Goal: Task Accomplishment & Management: Manage account settings

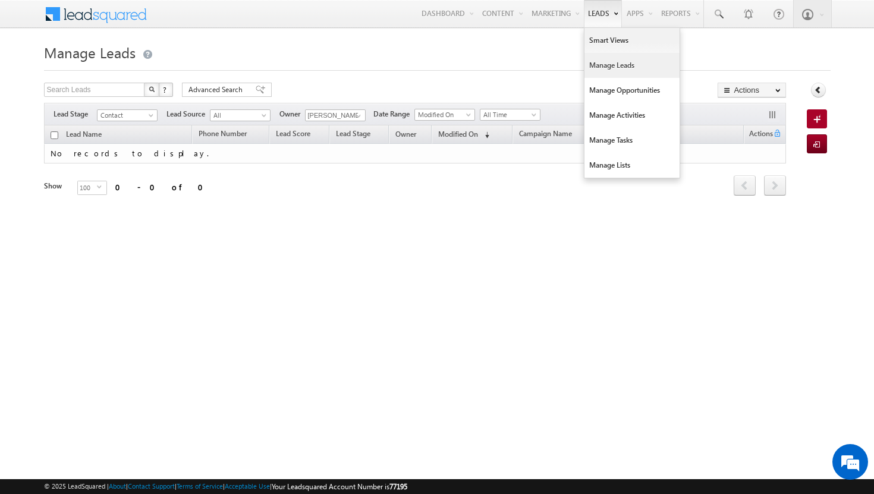
click at [607, 65] on link "Manage Leads" at bounding box center [631, 65] width 95 height 25
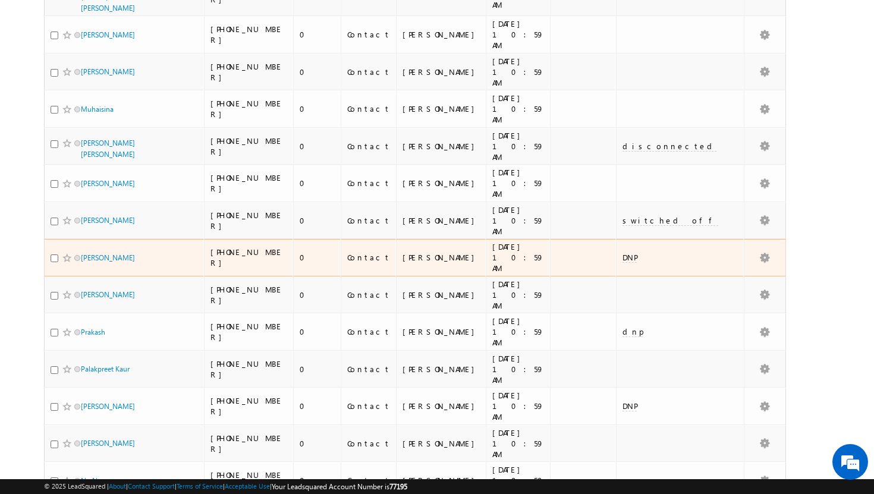
scroll to position [2507, 0]
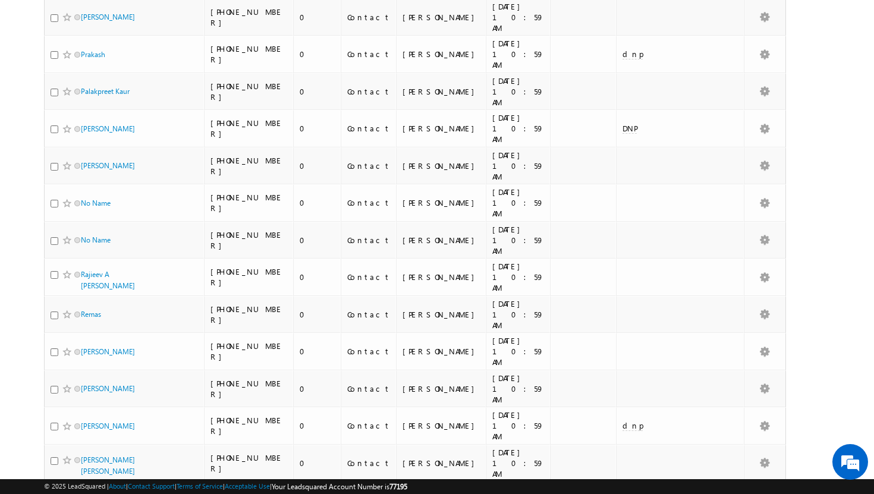
click at [79, 461] on li "50" at bounding box center [84, 461] width 29 height 12
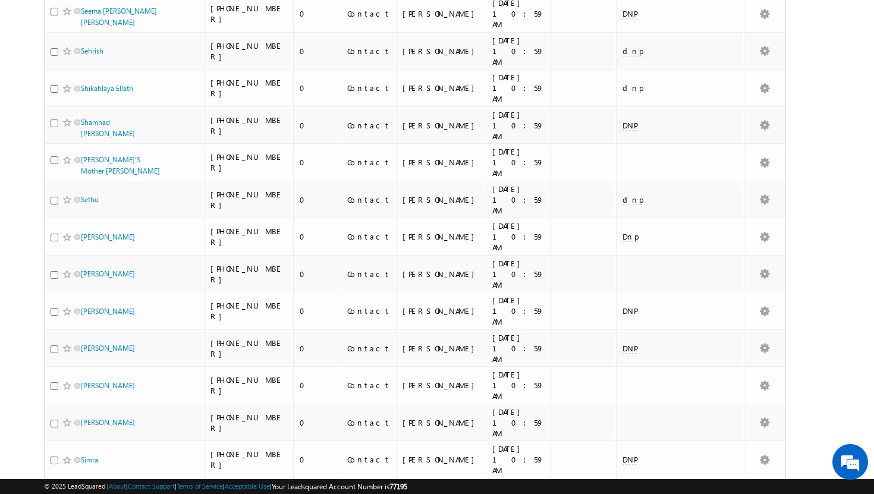
scroll to position [0, 0]
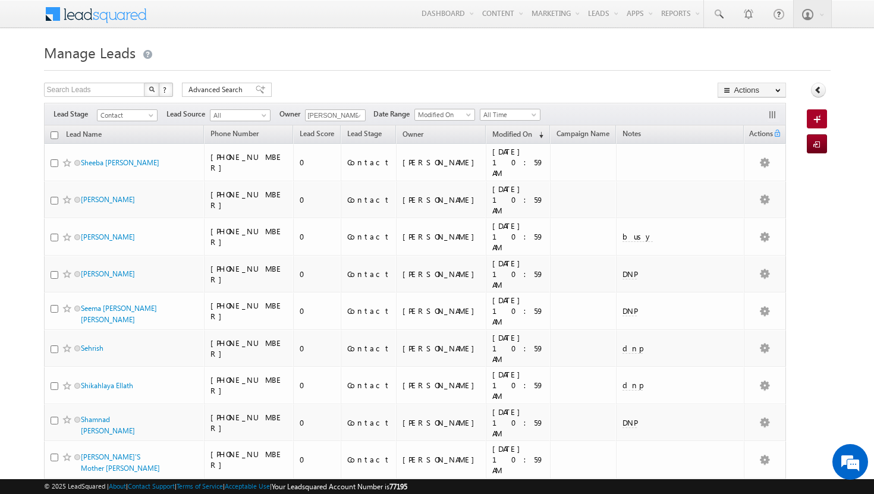
click at [55, 133] on input "checkbox" at bounding box center [55, 135] width 8 height 8
checkbox input "true"
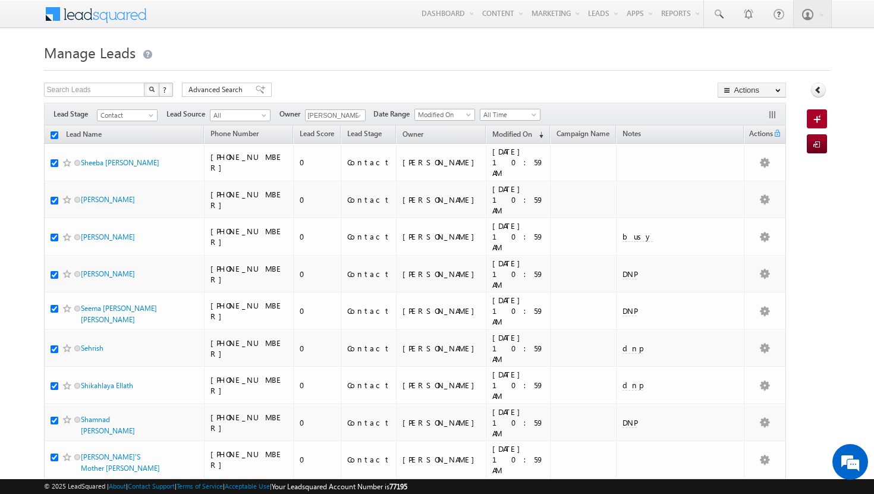
checkbox input "true"
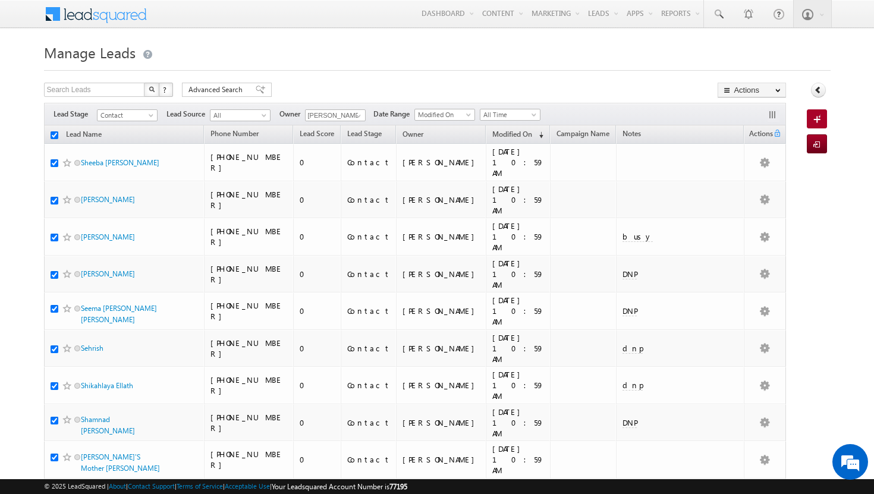
checkbox input "true"
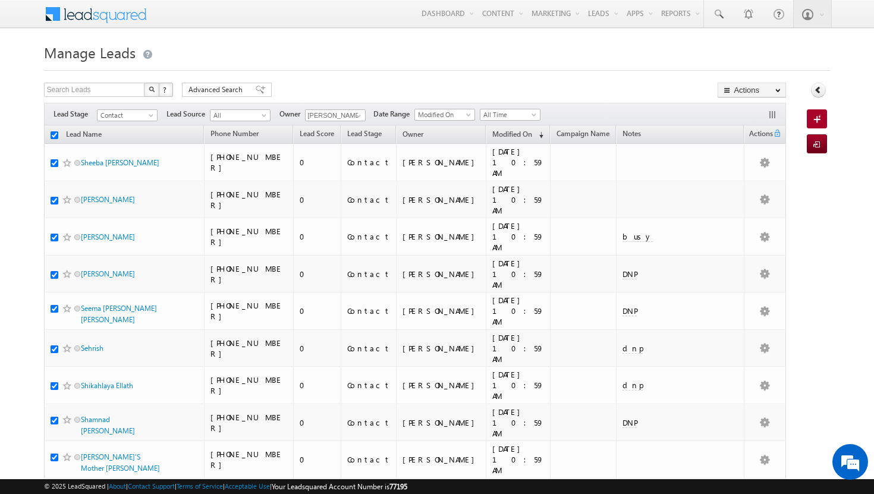
checkbox input "true"
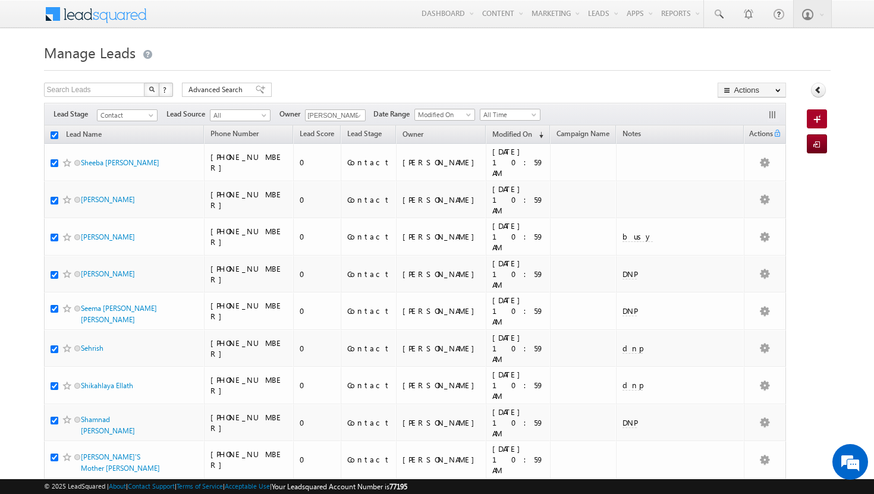
checkbox input "true"
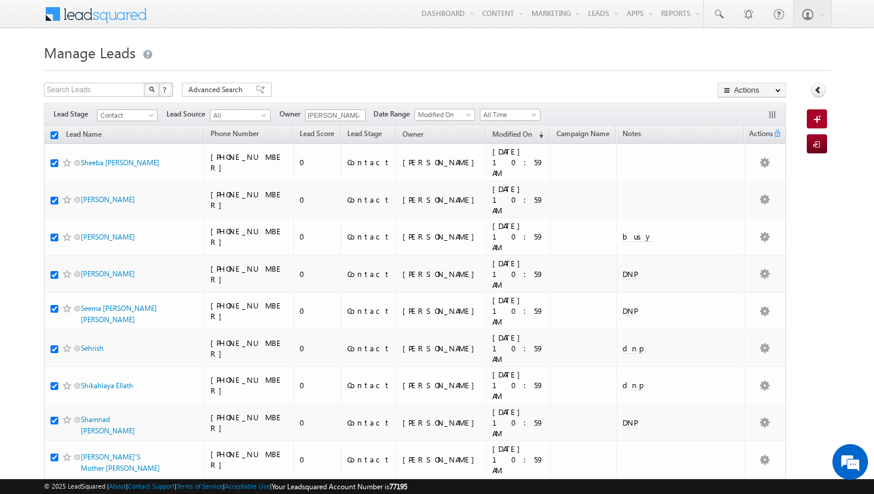
checkbox input "true"
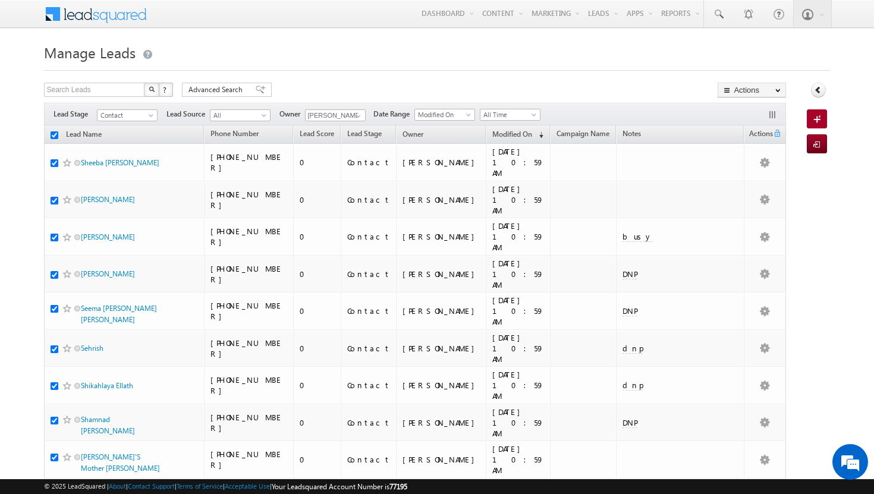
checkbox input "true"
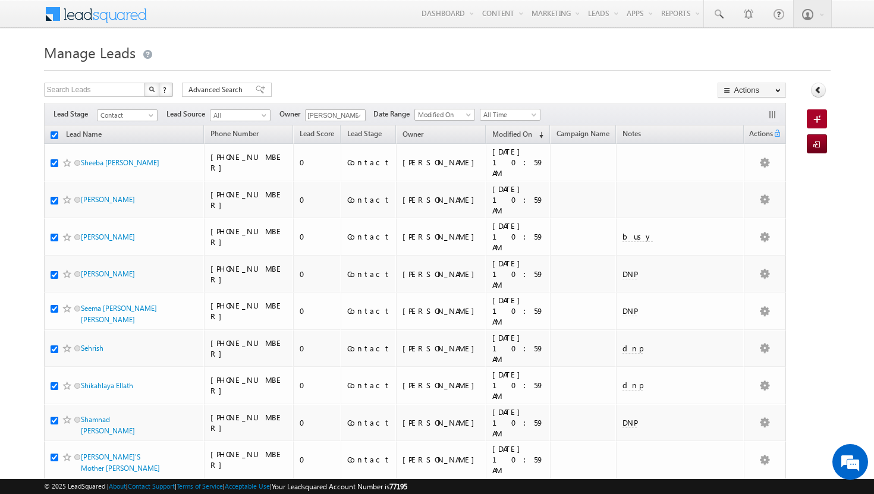
checkbox input "true"
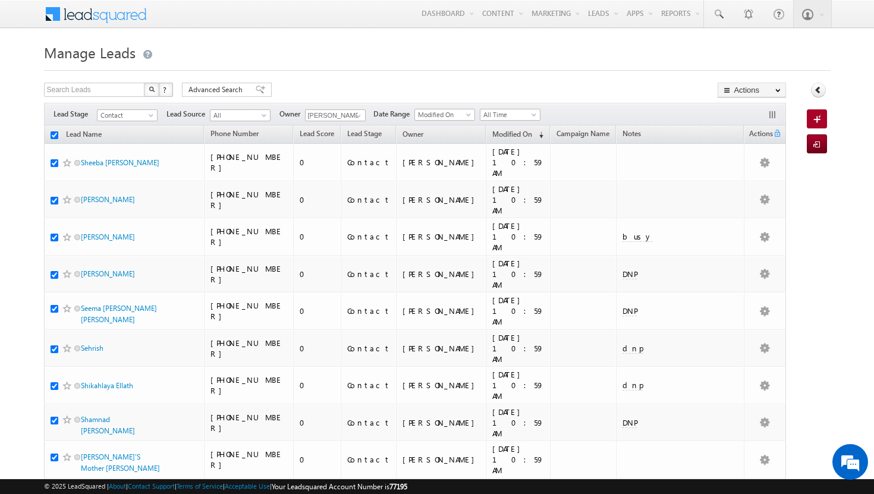
checkbox input "true"
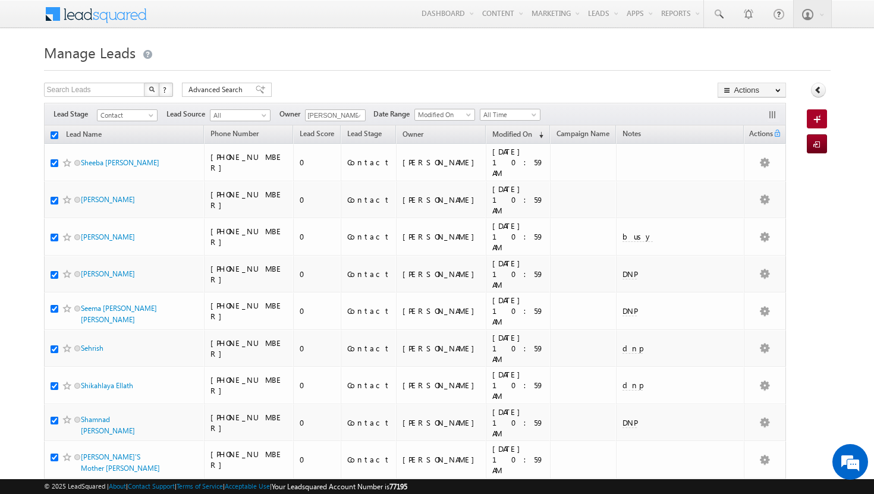
checkbox input "true"
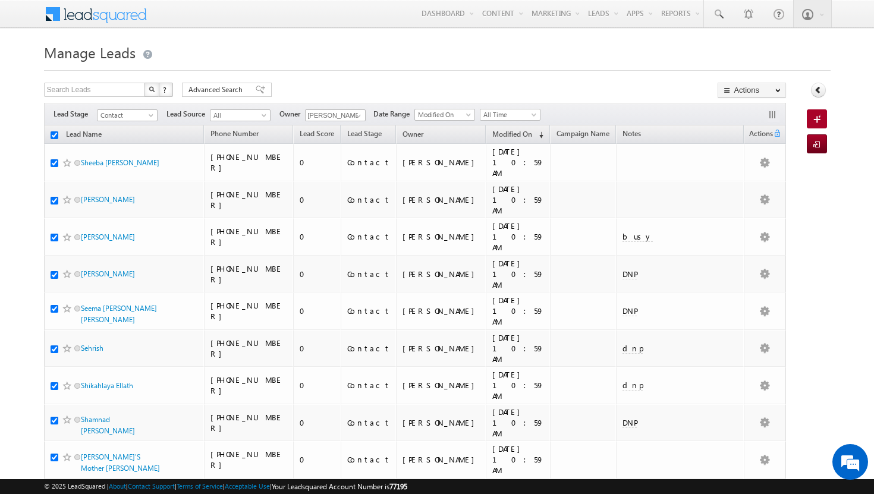
checkbox input "true"
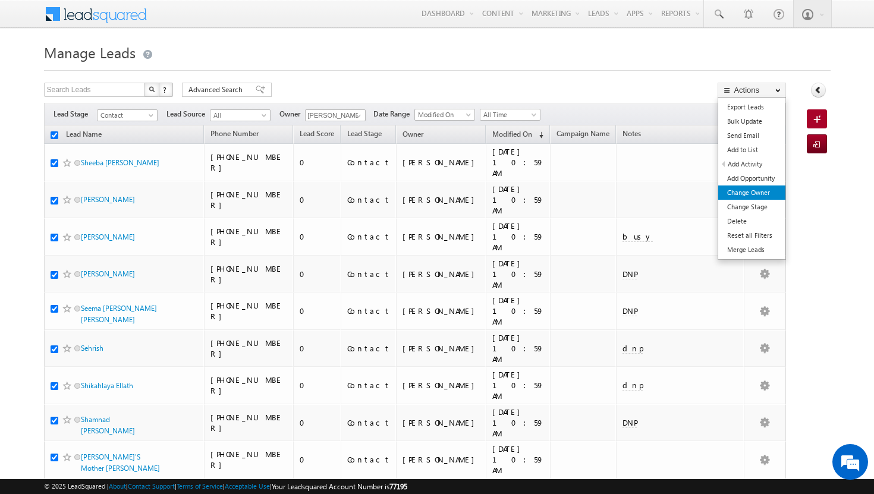
click at [757, 188] on link "Change Owner" at bounding box center [751, 192] width 67 height 14
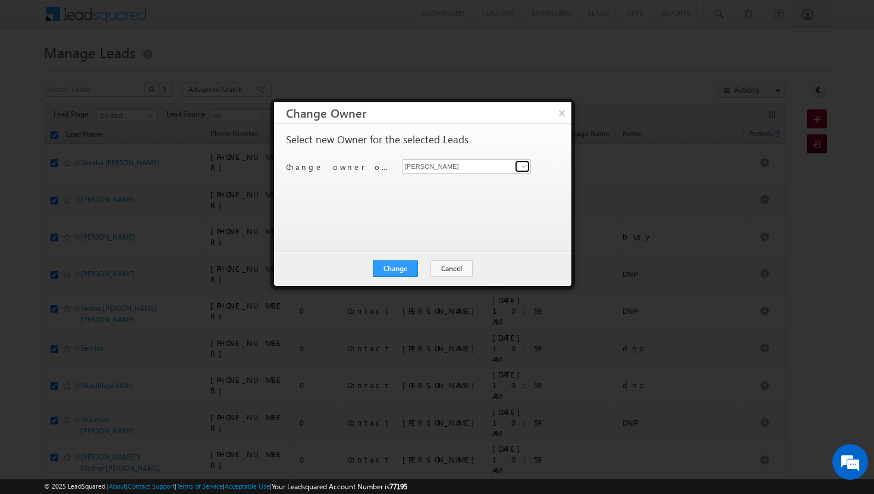
click at [526, 165] on span at bounding box center [524, 167] width 10 height 10
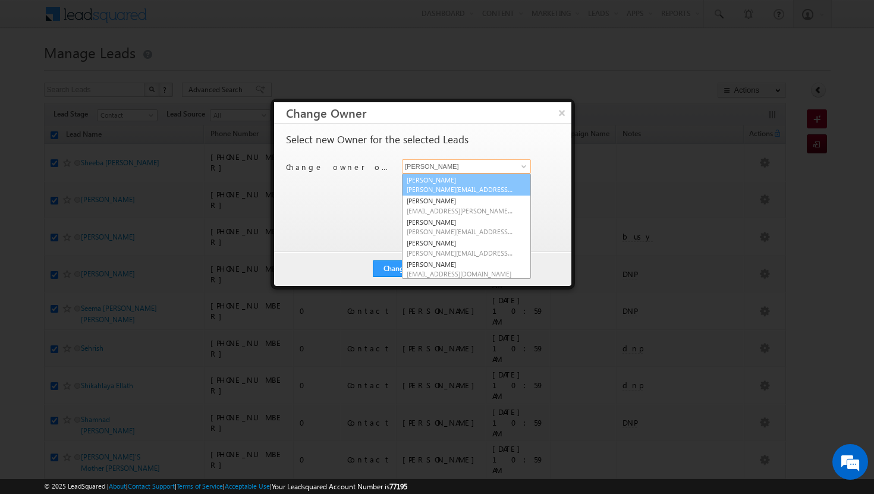
click at [491, 182] on link "[PERSON_NAME][DEMOGRAPHIC_DATA] [PERSON_NAME][EMAIL_ADDRESS][DOMAIN_NAME]" at bounding box center [466, 185] width 129 height 23
type input "[PERSON_NAME]"
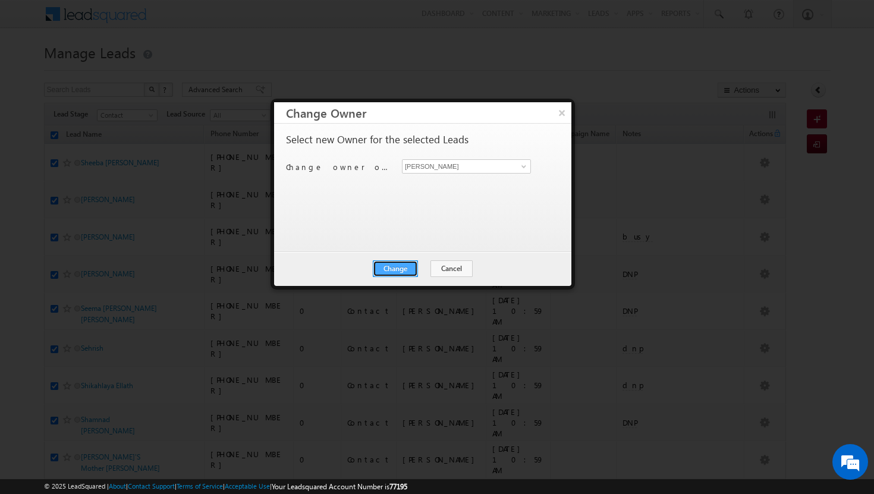
click at [401, 268] on button "Change" at bounding box center [395, 268] width 45 height 17
click at [421, 270] on button "Close" at bounding box center [424, 268] width 38 height 17
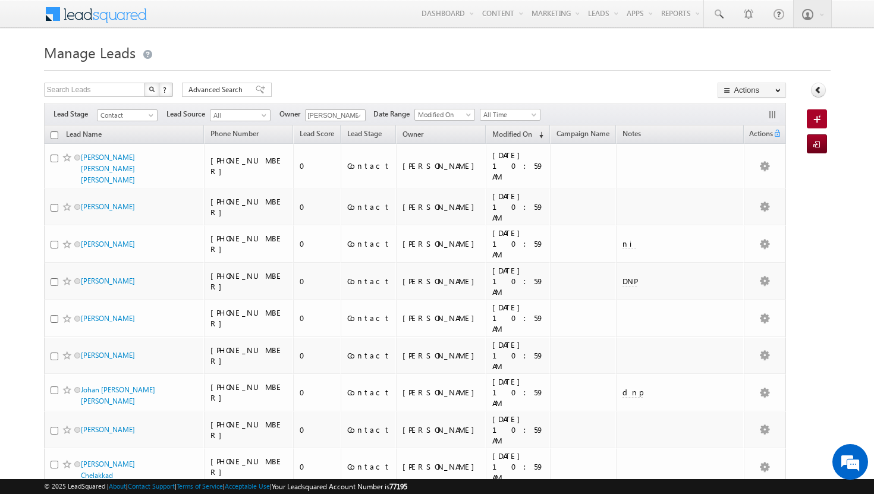
click at [55, 134] on input "checkbox" at bounding box center [55, 135] width 8 height 8
checkbox input "true"
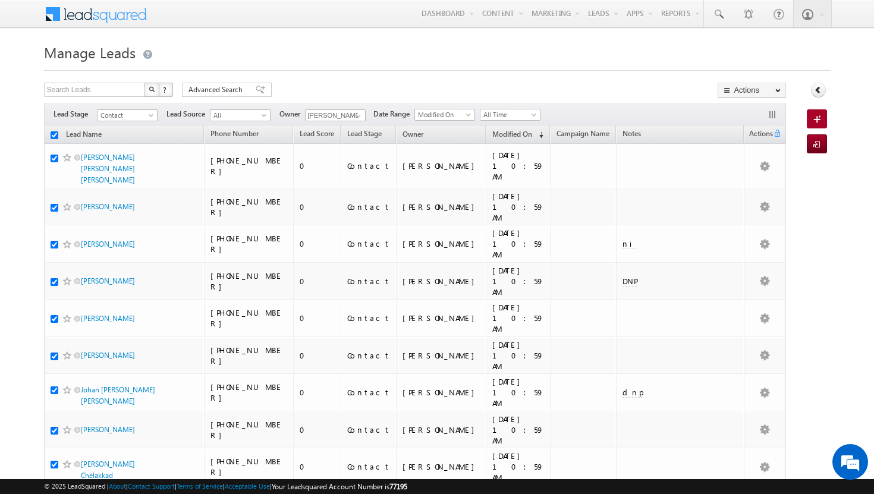
checkbox input "true"
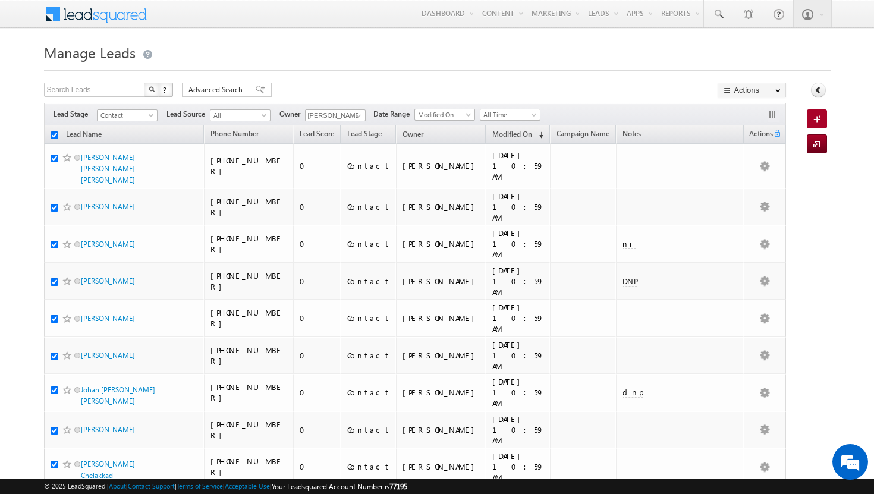
checkbox input "true"
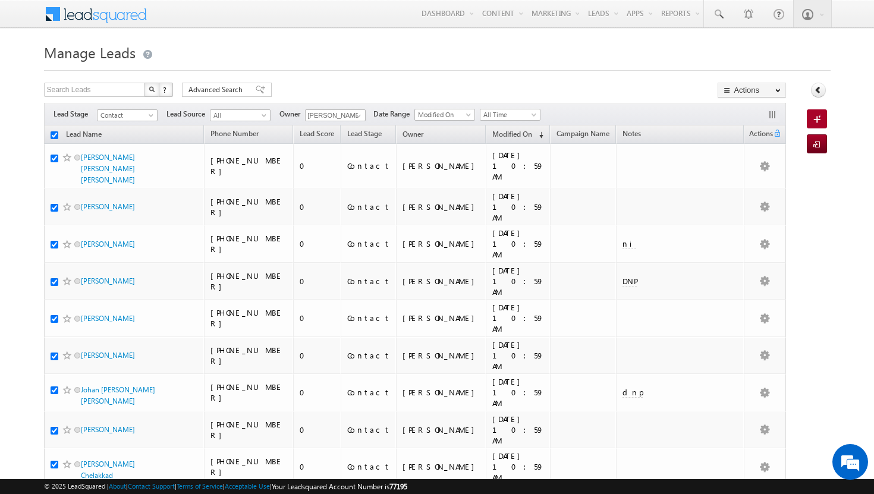
checkbox input "true"
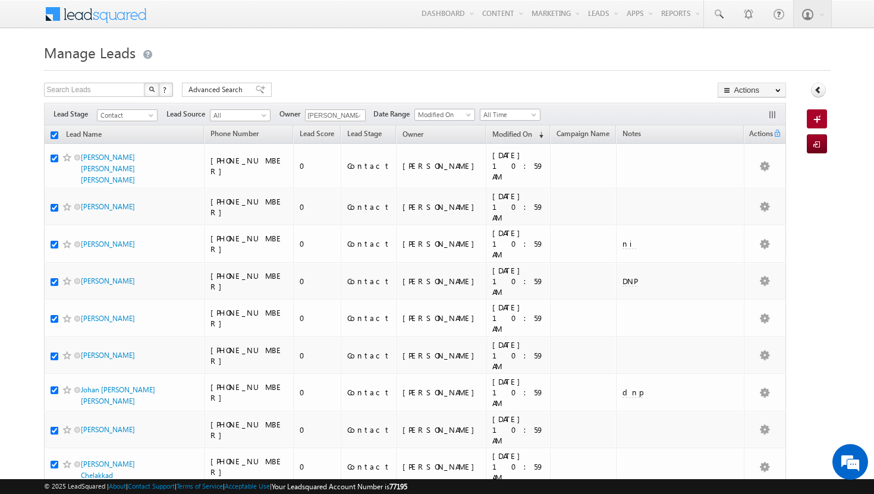
checkbox input "true"
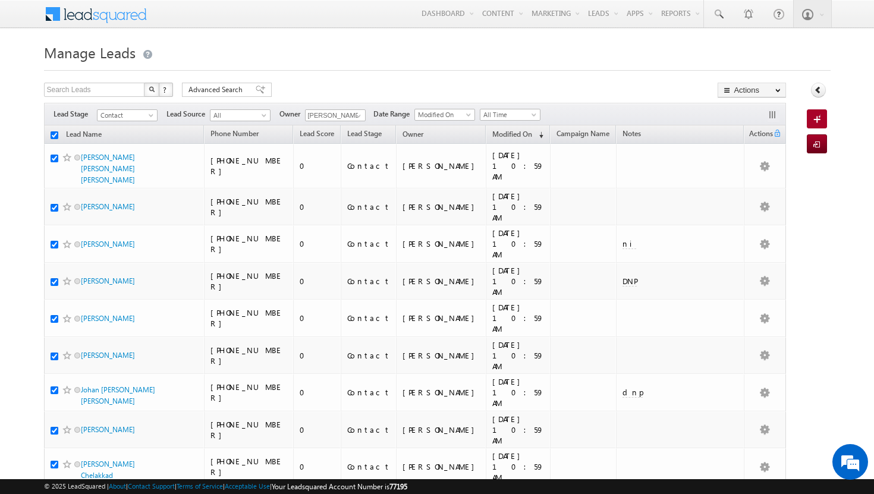
checkbox input "true"
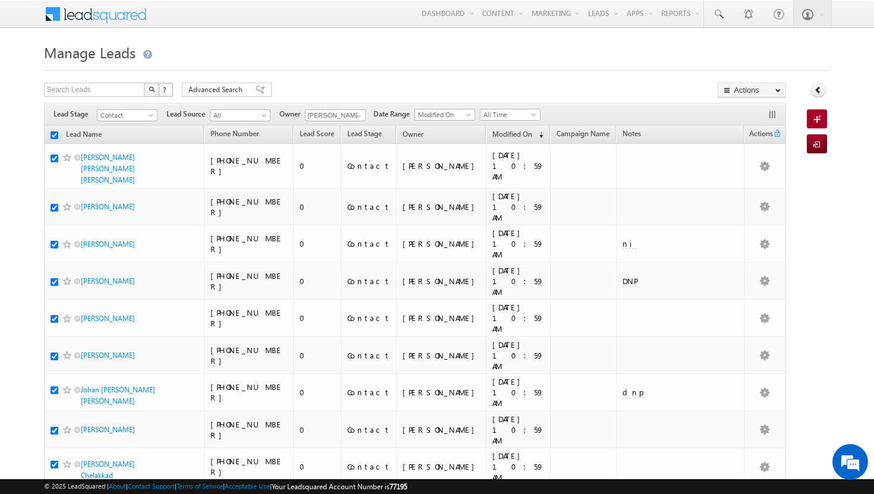
checkbox input "true"
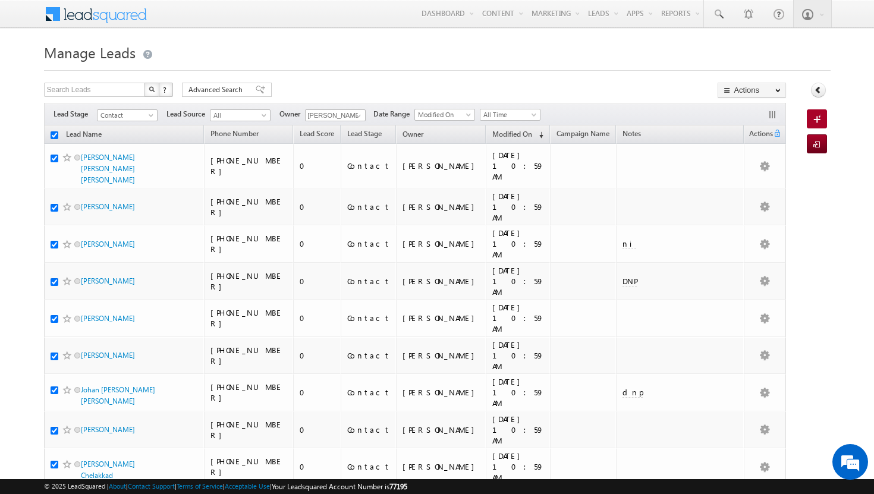
checkbox input "true"
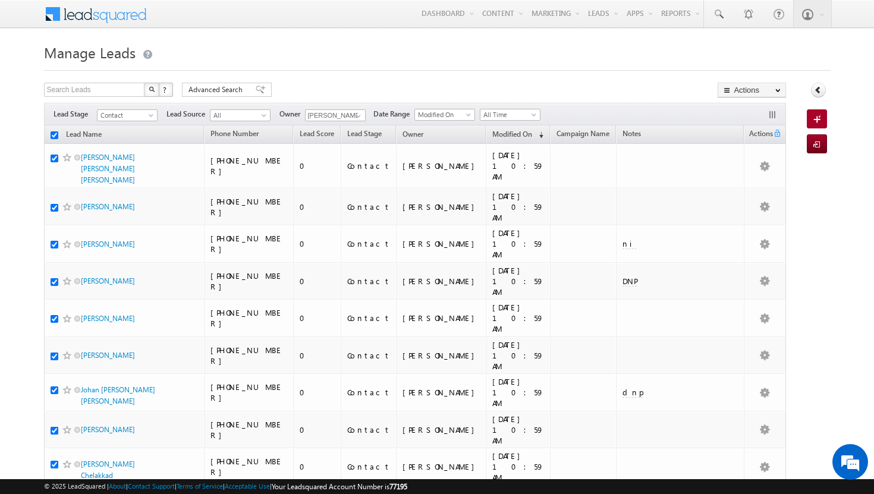
checkbox input "true"
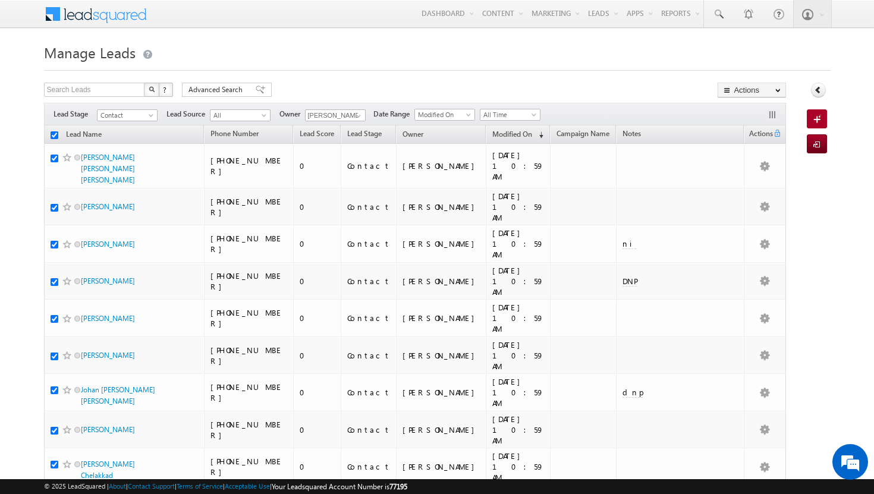
checkbox input "true"
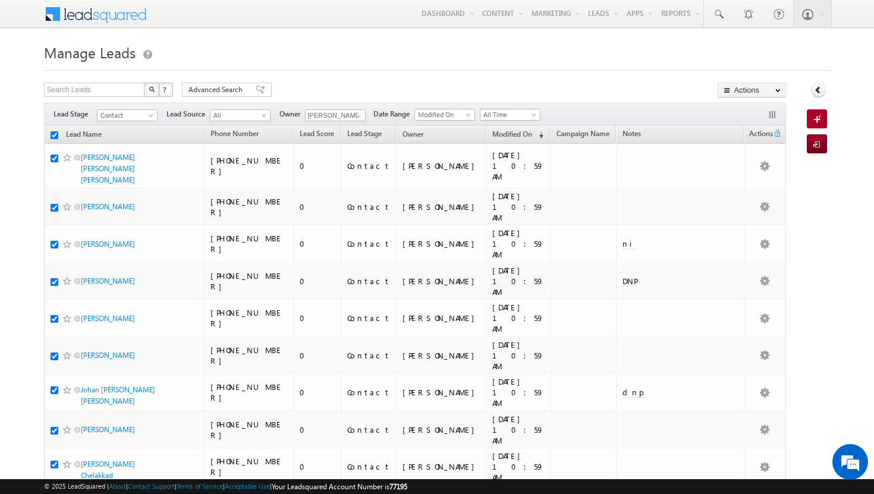
checkbox input "true"
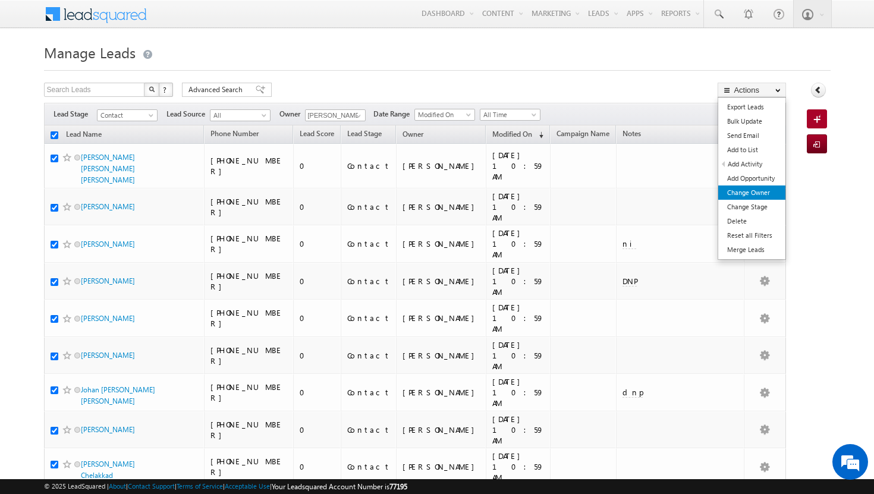
click at [749, 193] on link "Change Owner" at bounding box center [751, 192] width 67 height 14
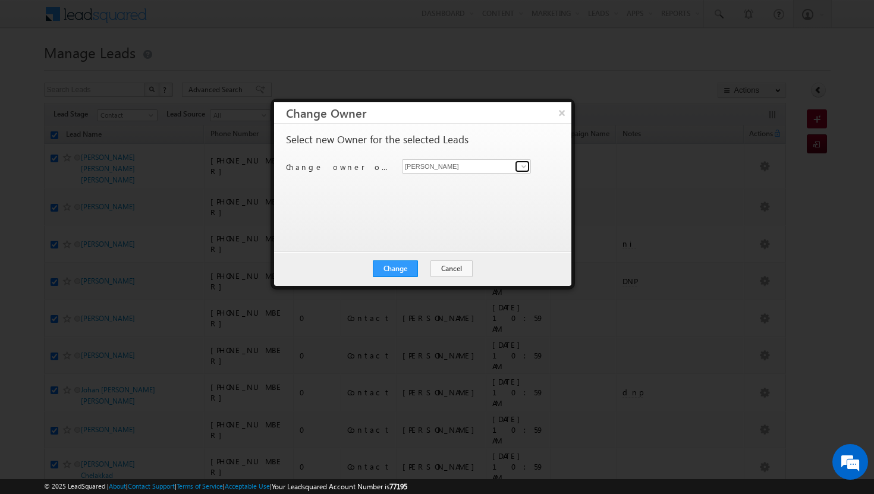
click at [527, 166] on span at bounding box center [524, 167] width 10 height 10
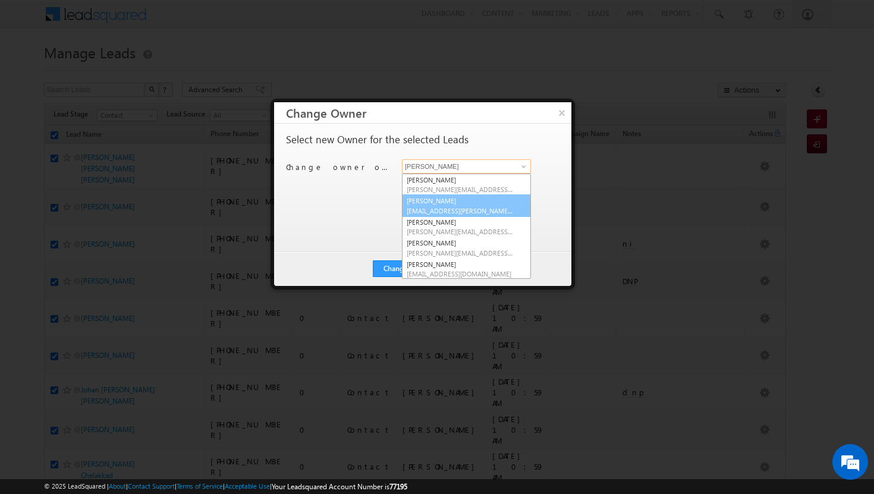
click at [498, 202] on link "Afeef Mohammad [EMAIL_ADDRESS][PERSON_NAME][DOMAIN_NAME]" at bounding box center [466, 205] width 129 height 23
type input "[PERSON_NAME]"
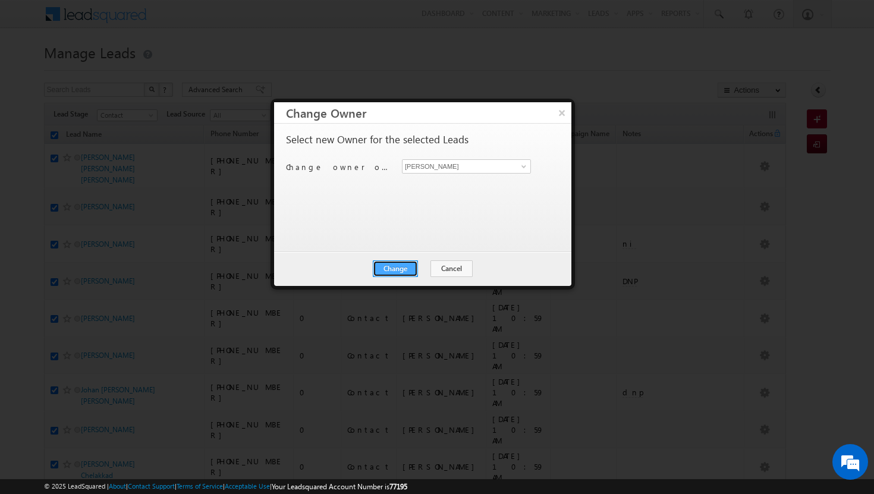
click at [395, 266] on button "Change" at bounding box center [395, 268] width 45 height 17
click at [418, 269] on button "Close" at bounding box center [424, 268] width 38 height 17
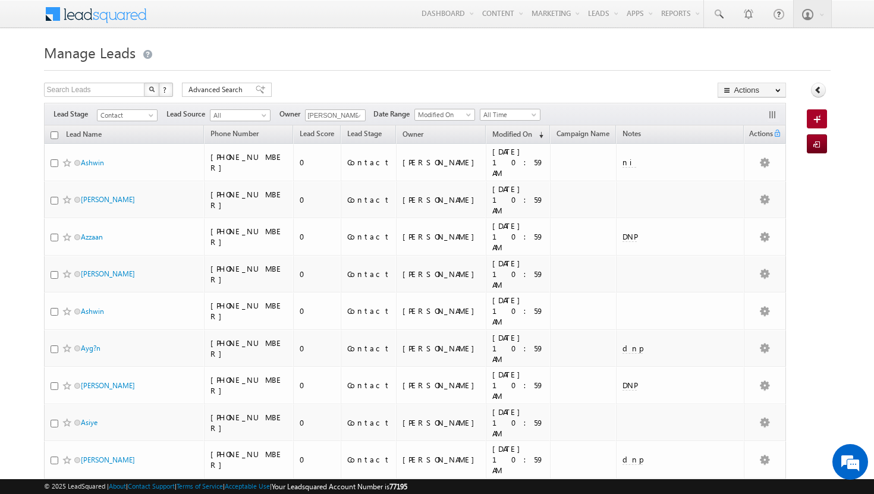
click at [55, 138] on input "checkbox" at bounding box center [55, 135] width 8 height 8
checkbox input "true"
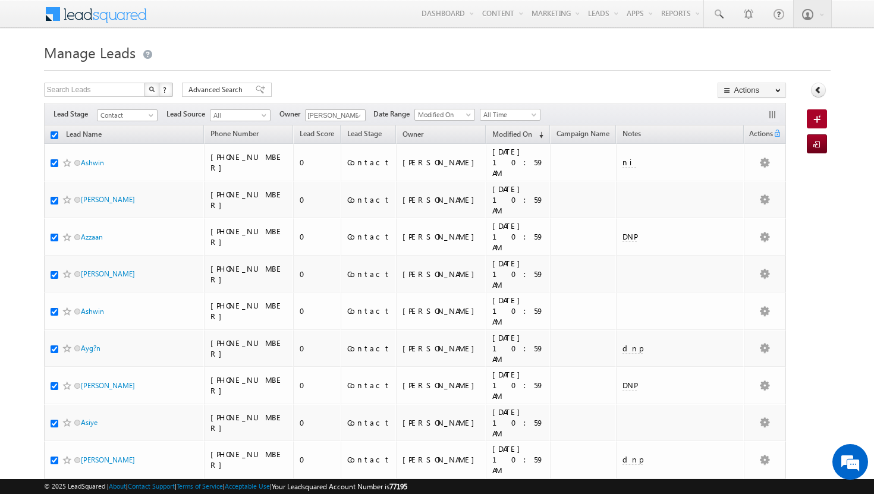
checkbox input "true"
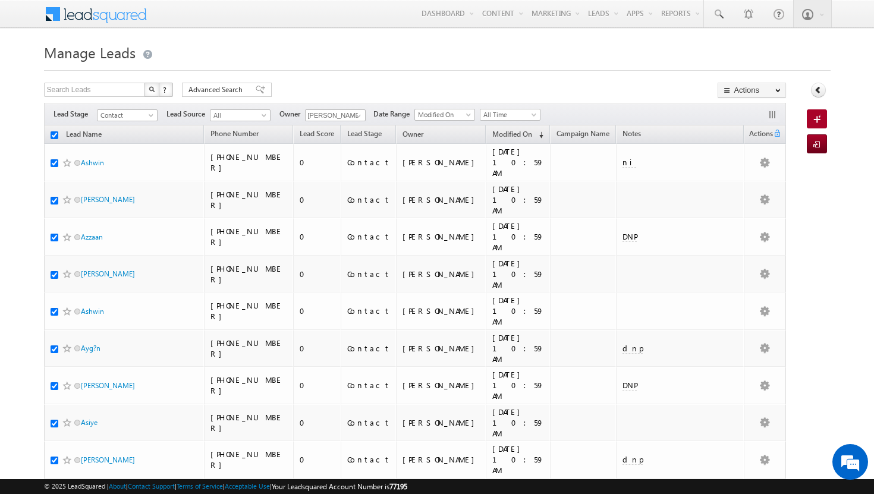
checkbox input "true"
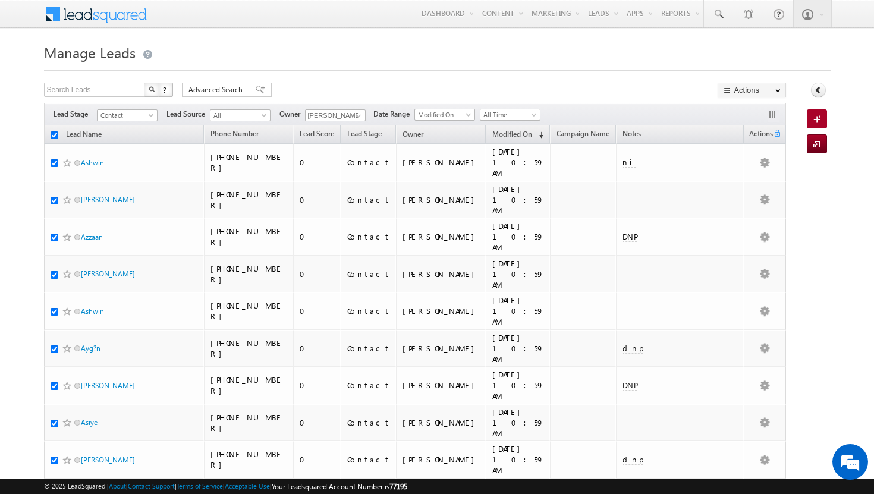
checkbox input "true"
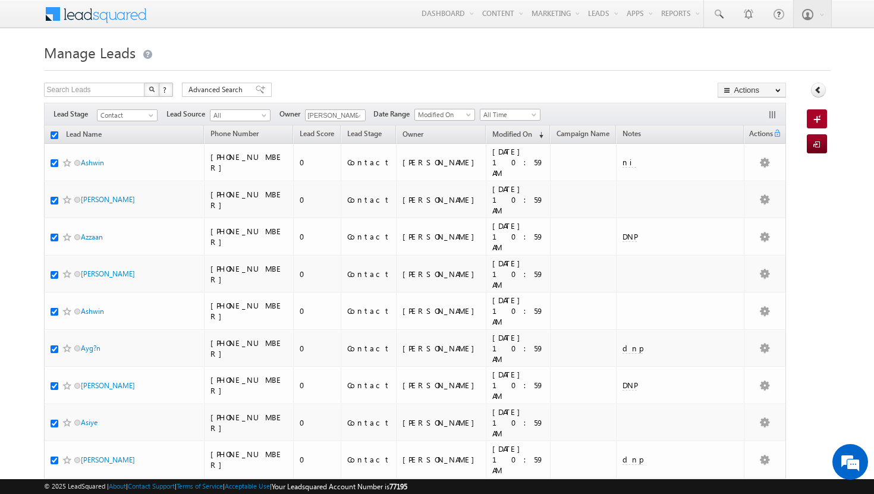
checkbox input "true"
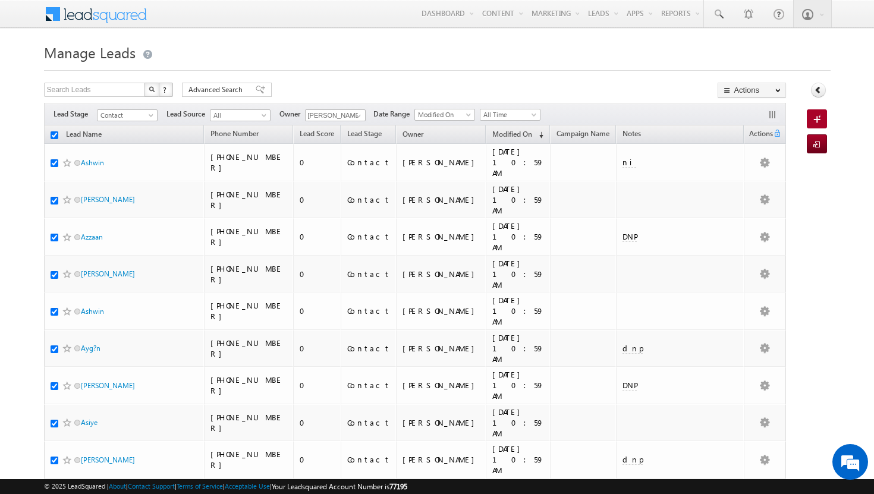
checkbox input "true"
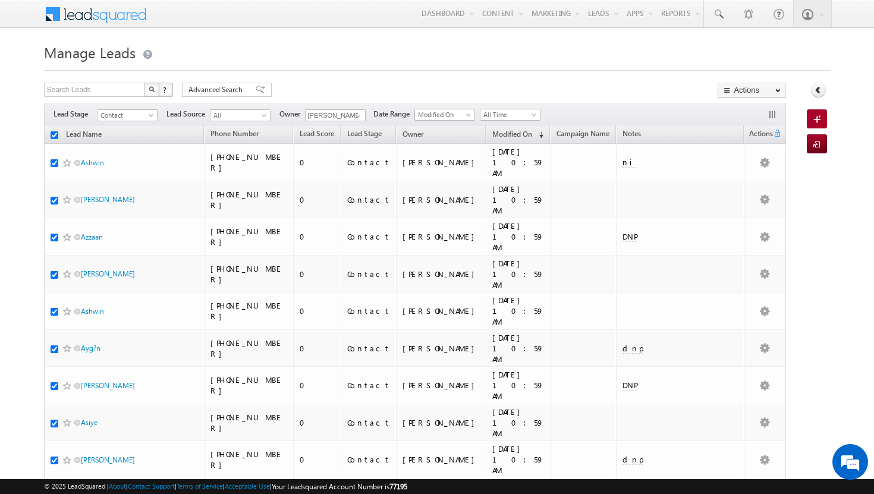
checkbox input "true"
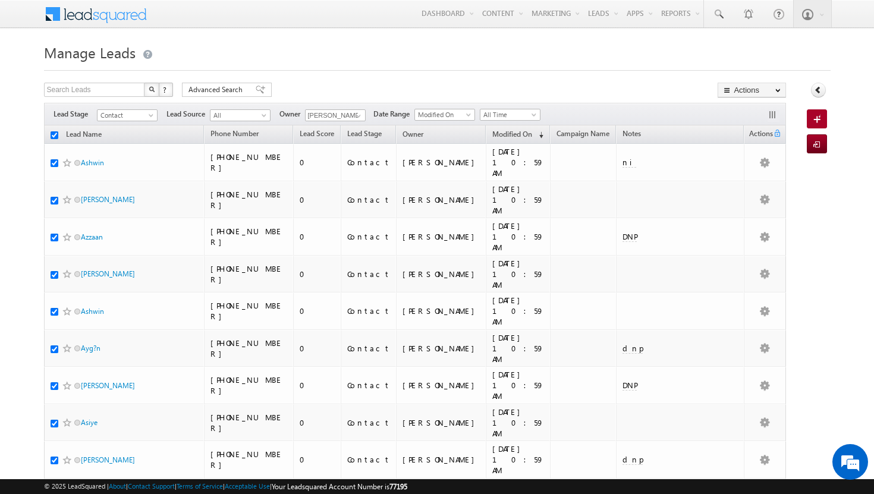
checkbox input "true"
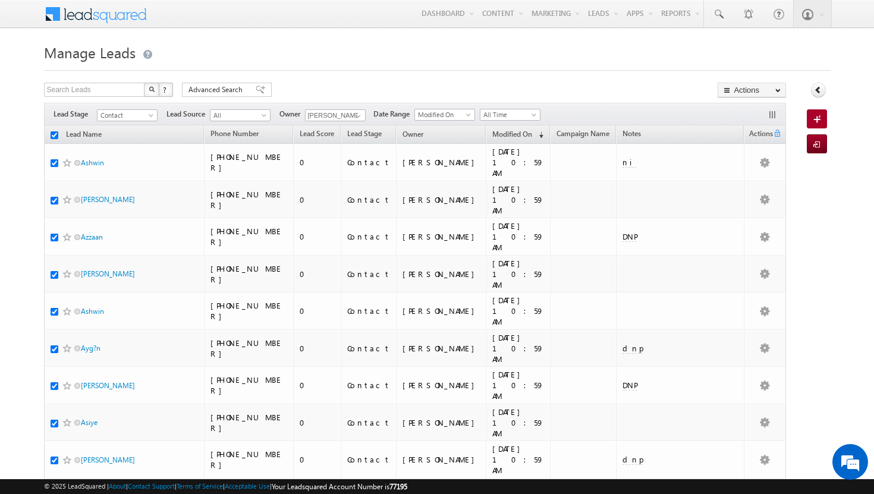
checkbox input "true"
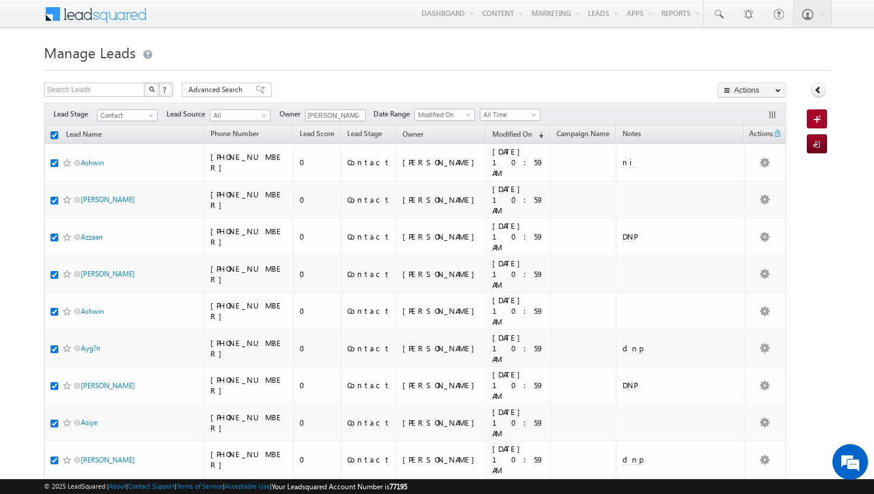
checkbox input "true"
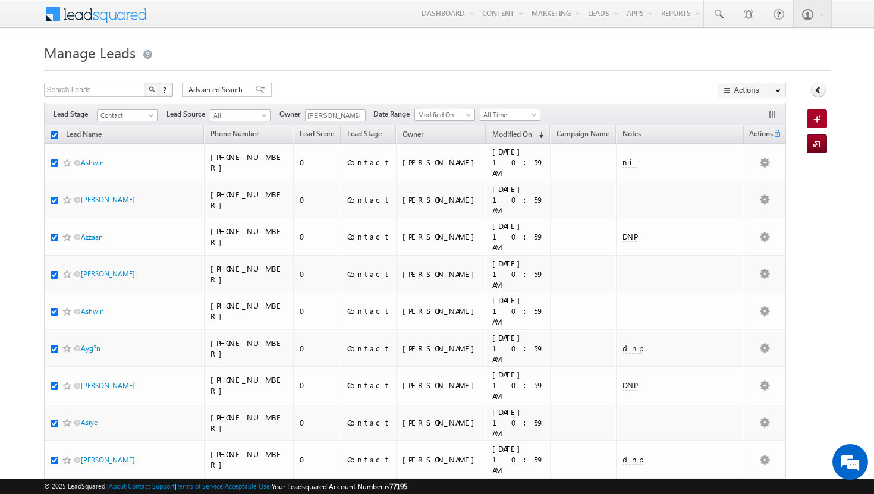
checkbox input "true"
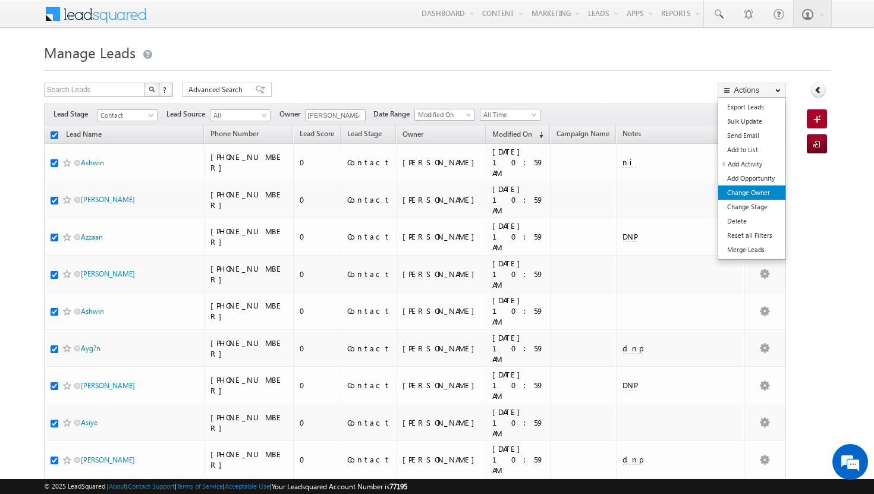
click at [764, 190] on link "Change Owner" at bounding box center [751, 192] width 67 height 14
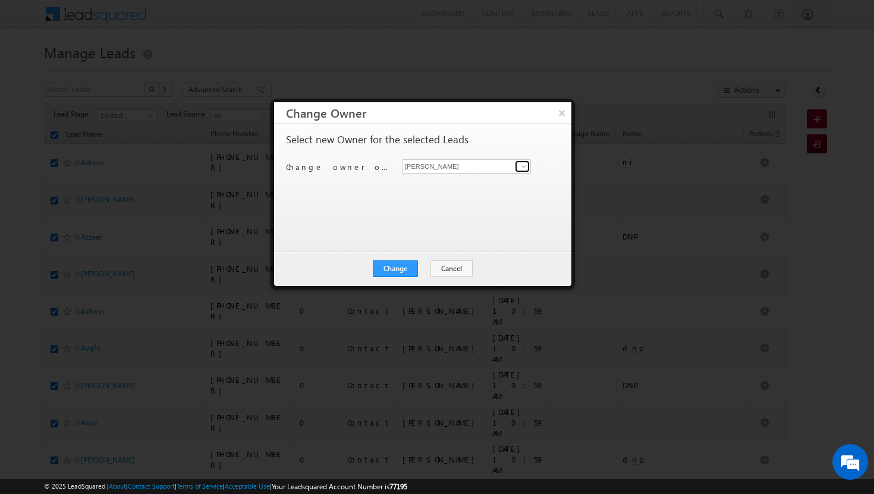
click at [527, 163] on span at bounding box center [524, 167] width 10 height 10
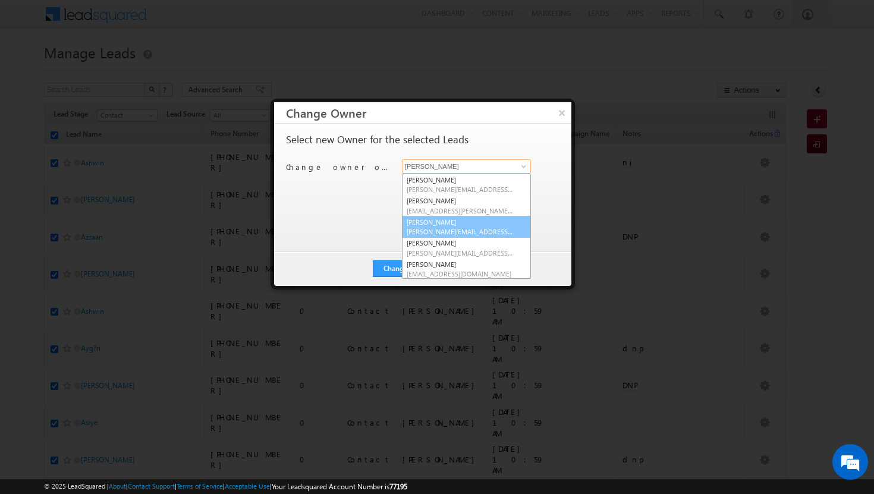
click at [488, 229] on span "[PERSON_NAME][EMAIL_ADDRESS][PERSON_NAME][DOMAIN_NAME]" at bounding box center [460, 231] width 107 height 9
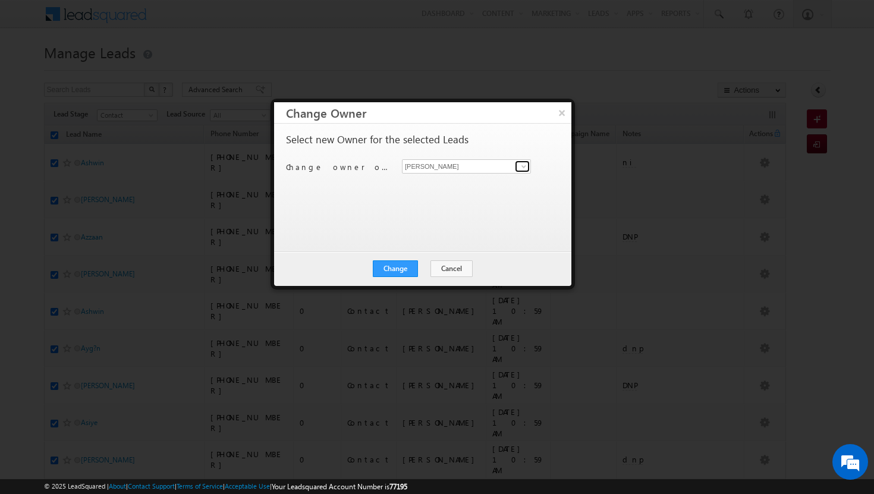
click at [524, 166] on span at bounding box center [524, 167] width 10 height 10
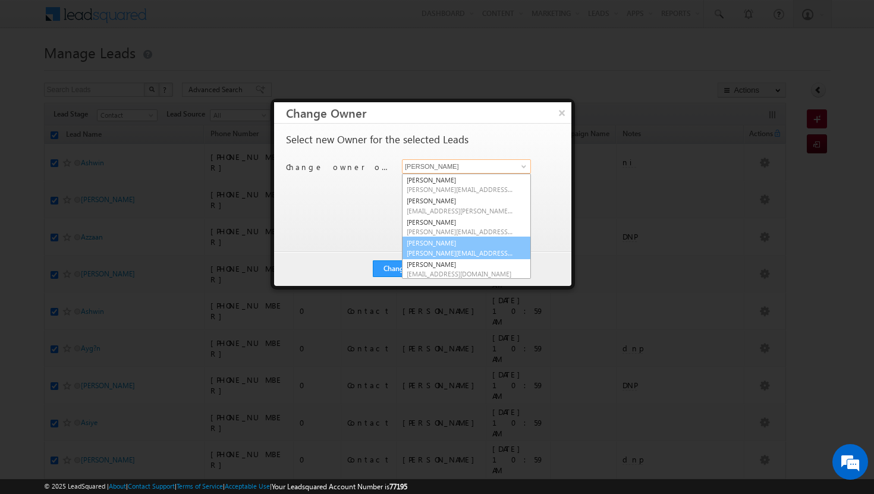
click at [466, 246] on link "[PERSON_NAME] Tp [EMAIL_ADDRESS][DOMAIN_NAME]" at bounding box center [466, 248] width 129 height 23
type input "[PERSON_NAME]"
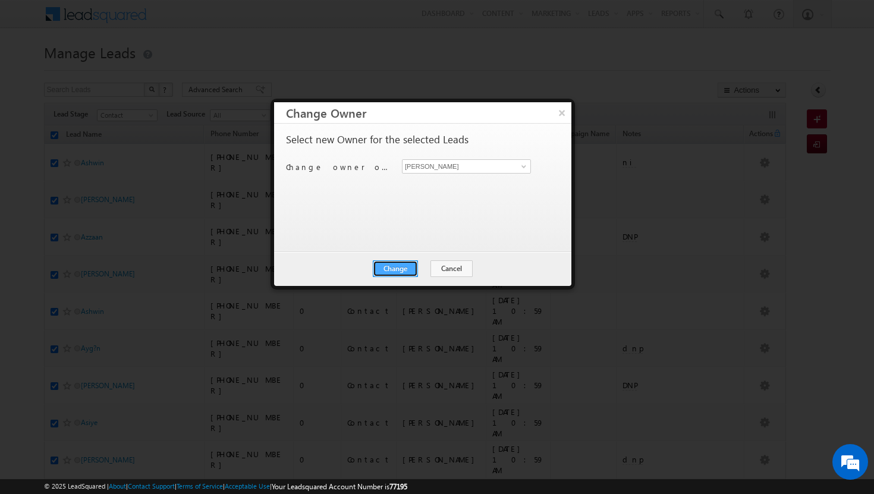
click at [396, 273] on button "Change" at bounding box center [395, 268] width 45 height 17
click at [415, 271] on button "Close" at bounding box center [424, 268] width 38 height 17
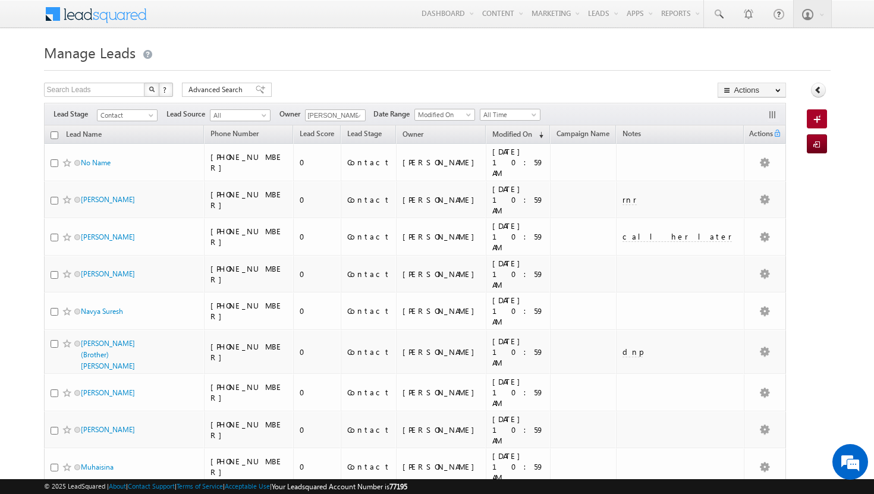
click at [55, 134] on input "checkbox" at bounding box center [55, 135] width 8 height 8
checkbox input "true"
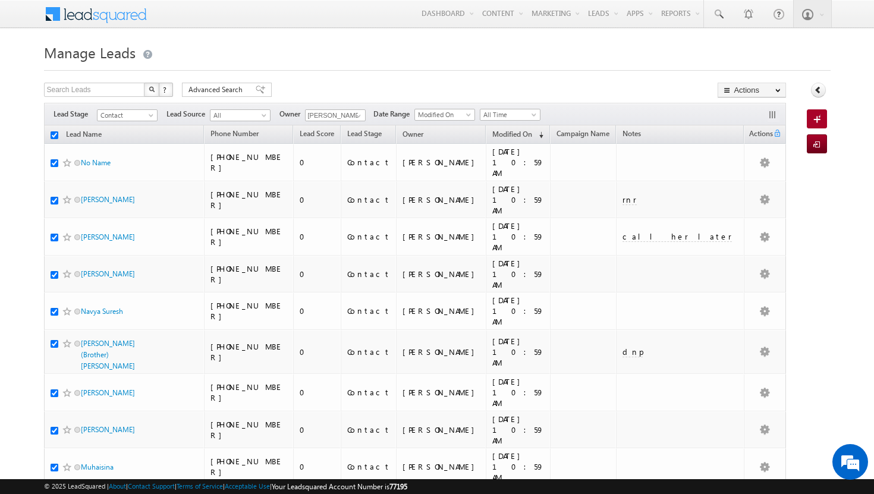
checkbox input "true"
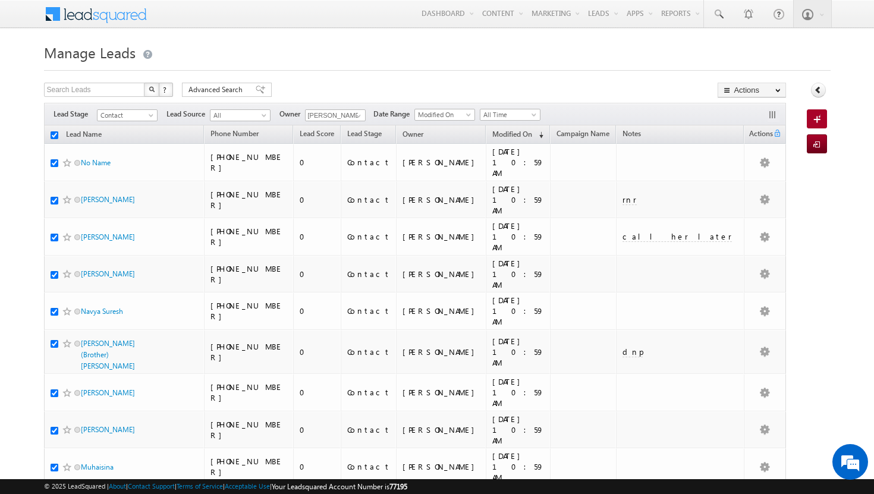
checkbox input "true"
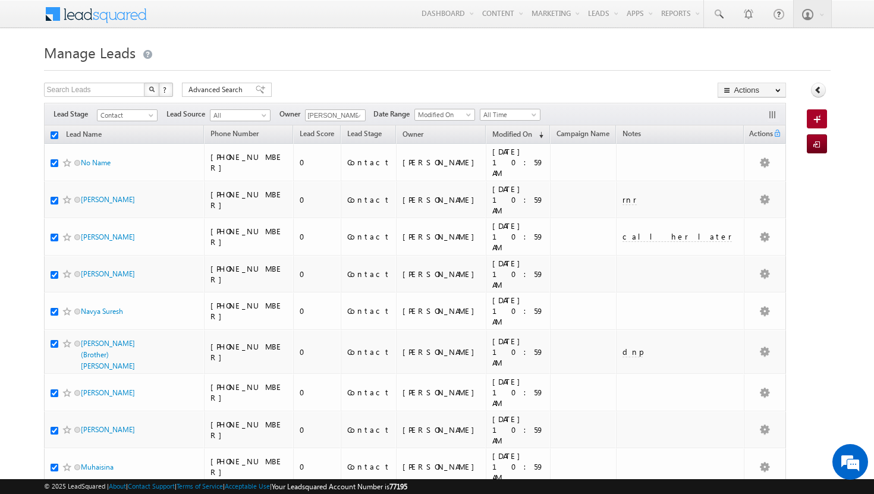
checkbox input "true"
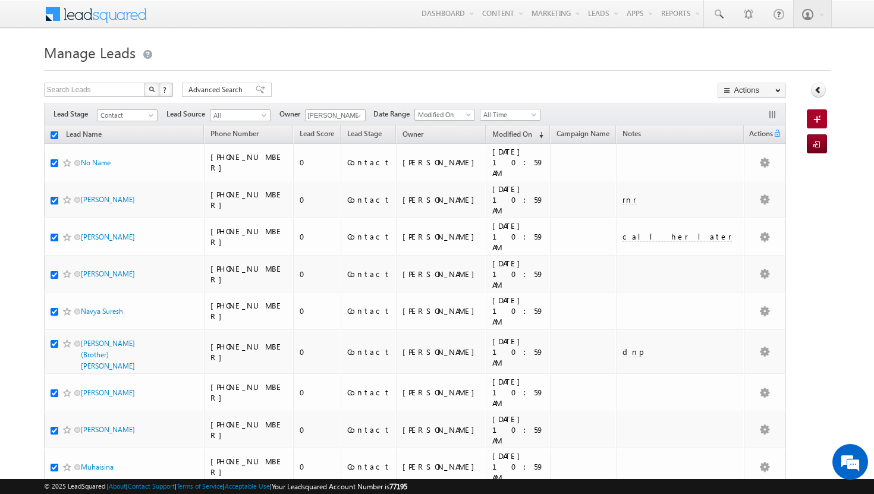
checkbox input "true"
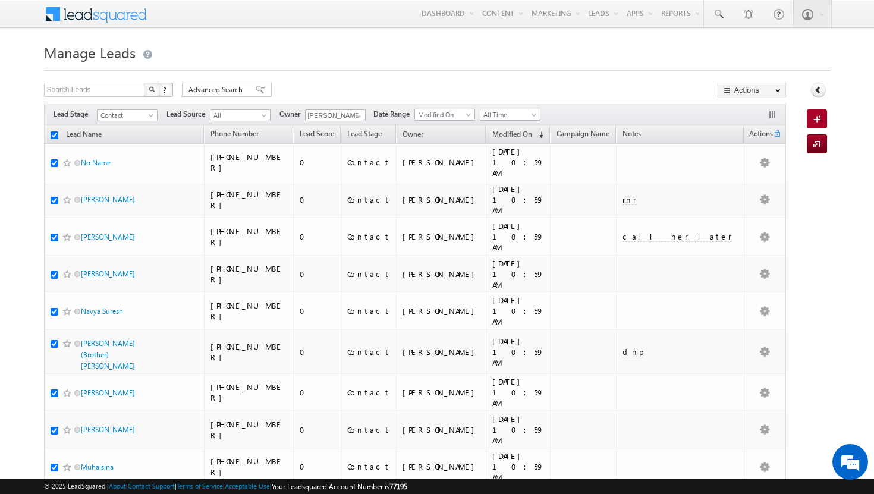
checkbox input "true"
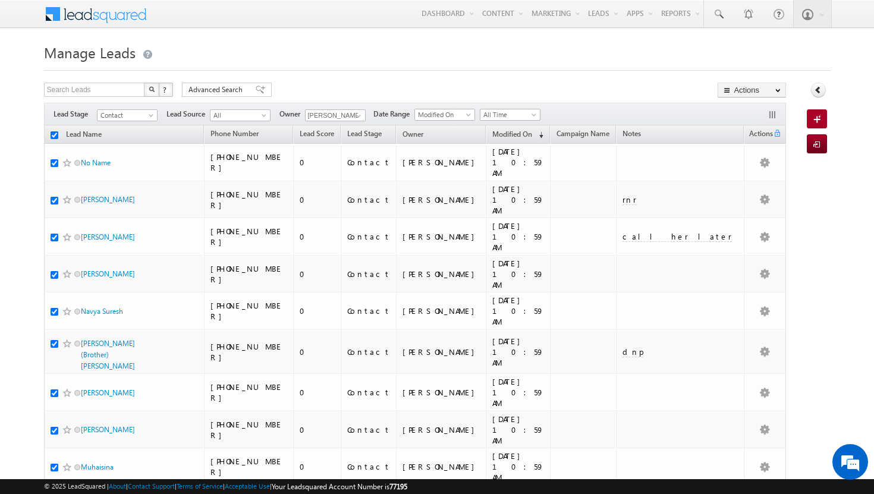
checkbox input "true"
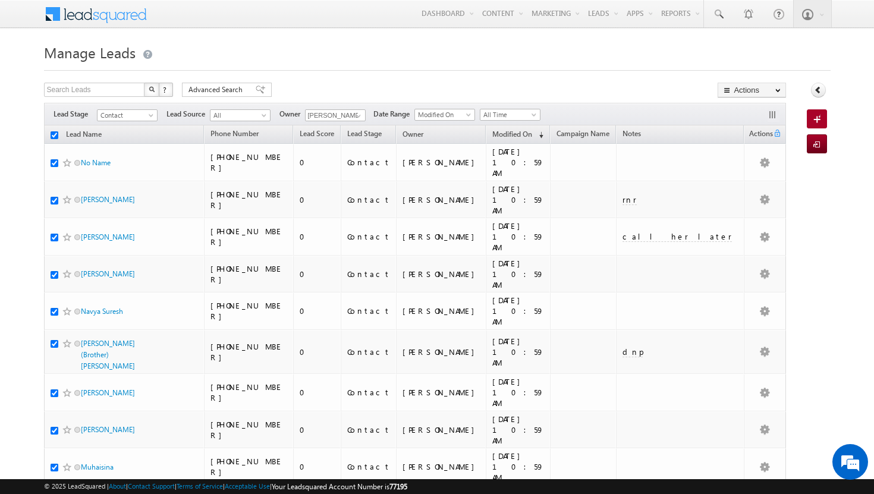
checkbox input "true"
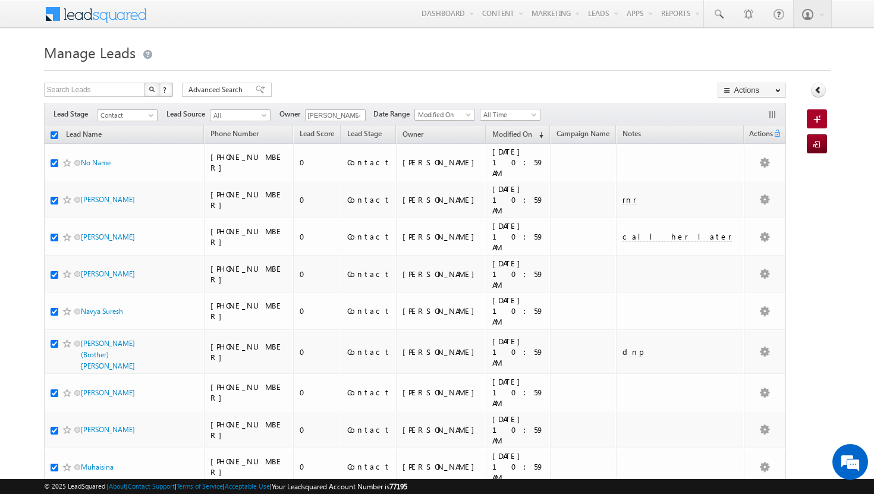
checkbox input "true"
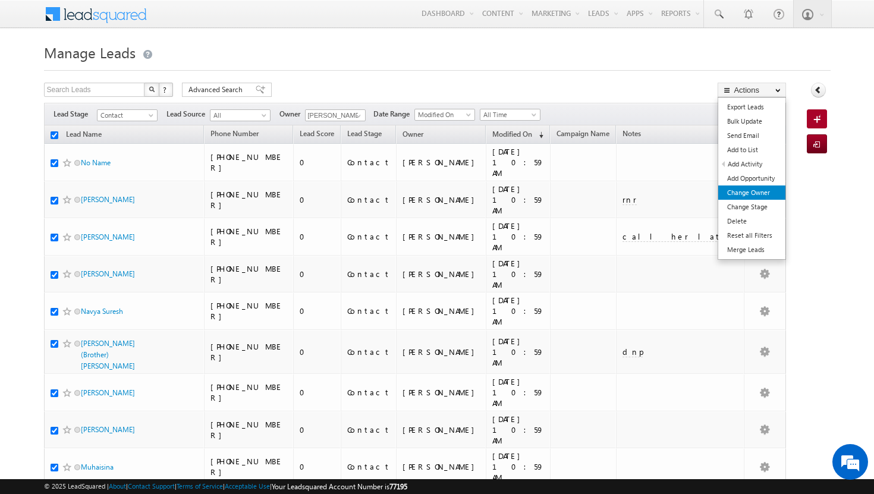
click at [751, 193] on link "Change Owner" at bounding box center [751, 192] width 67 height 14
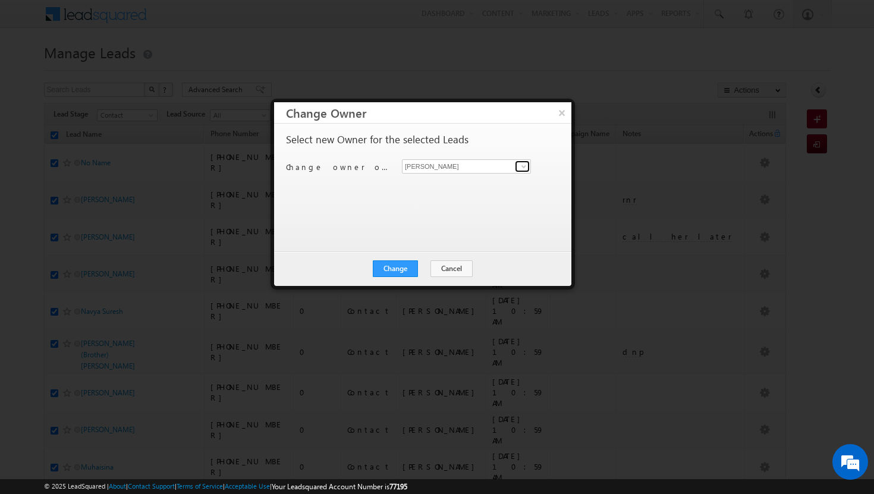
click at [521, 167] on span at bounding box center [524, 167] width 10 height 10
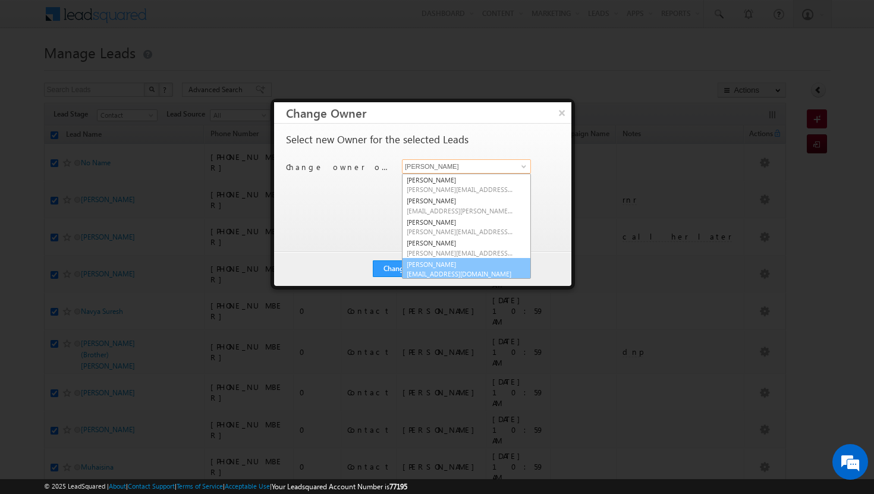
scroll to position [3, 0]
click at [474, 263] on link "[PERSON_NAME] [PERSON_NAME][EMAIL_ADDRESS][DOMAIN_NAME]" at bounding box center [466, 266] width 129 height 23
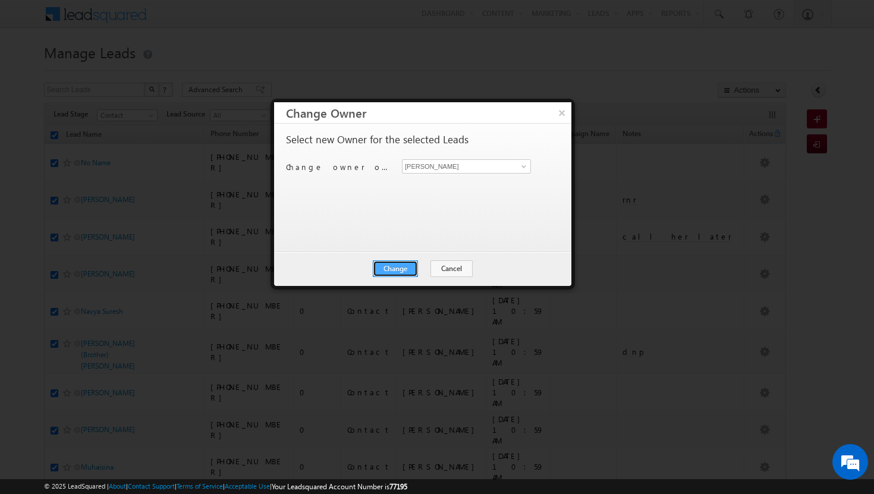
click at [392, 269] on button "Change" at bounding box center [395, 268] width 45 height 17
click at [424, 265] on button "Close" at bounding box center [424, 268] width 38 height 17
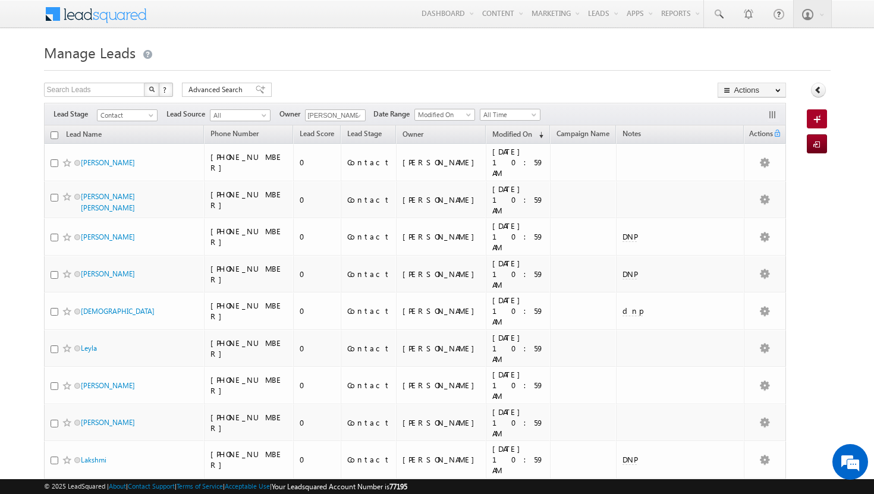
click at [54, 135] on input "checkbox" at bounding box center [55, 135] width 8 height 8
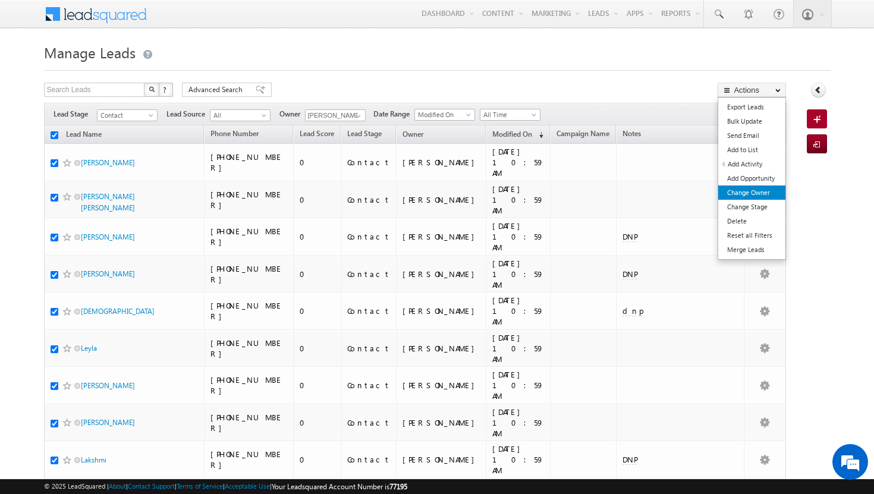
click at [761, 194] on link "Change Owner" at bounding box center [751, 192] width 67 height 14
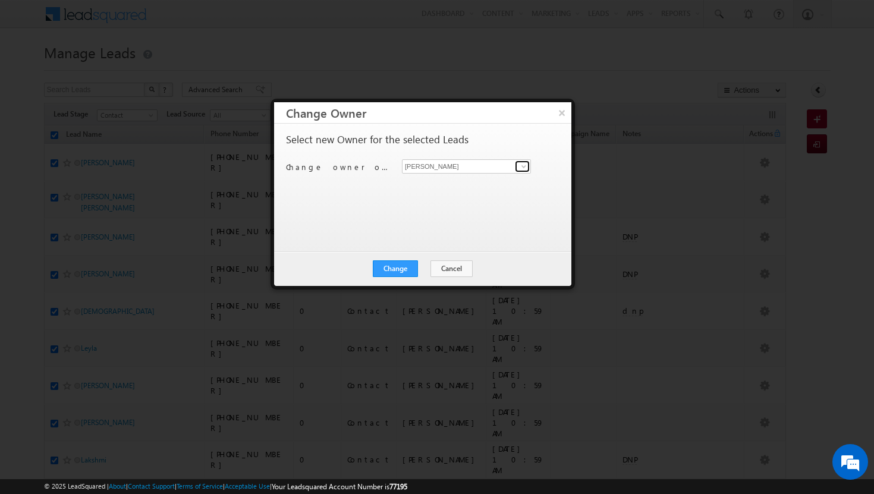
click at [524, 163] on span at bounding box center [524, 167] width 10 height 10
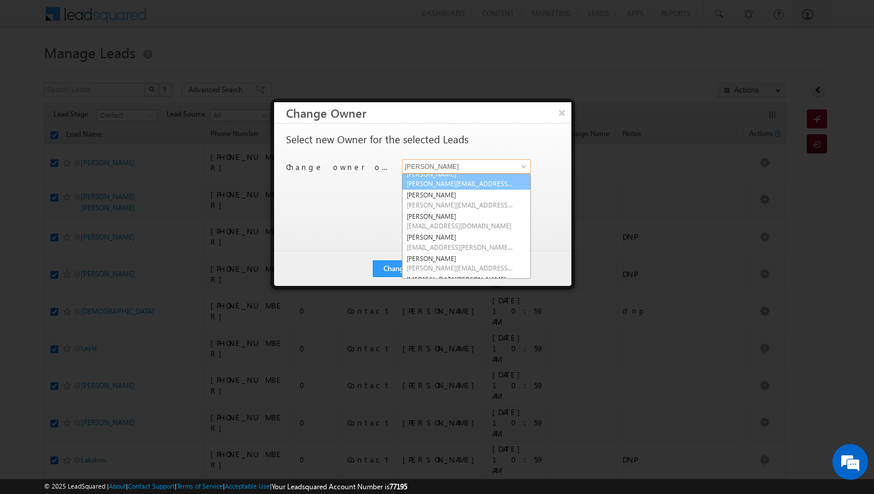
scroll to position [52, 0]
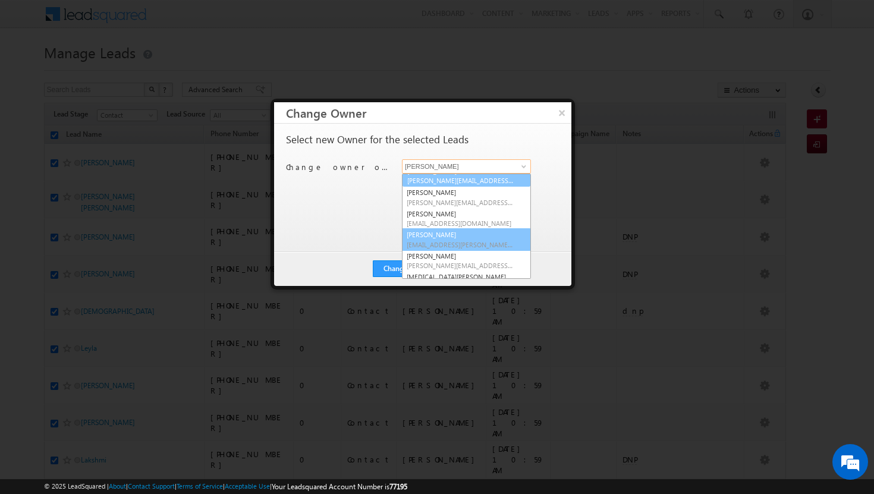
click at [484, 229] on link "[PERSON_NAME] [PERSON_NAME][EMAIL_ADDRESS][PERSON_NAME][DOMAIN_NAME]" at bounding box center [466, 239] width 129 height 23
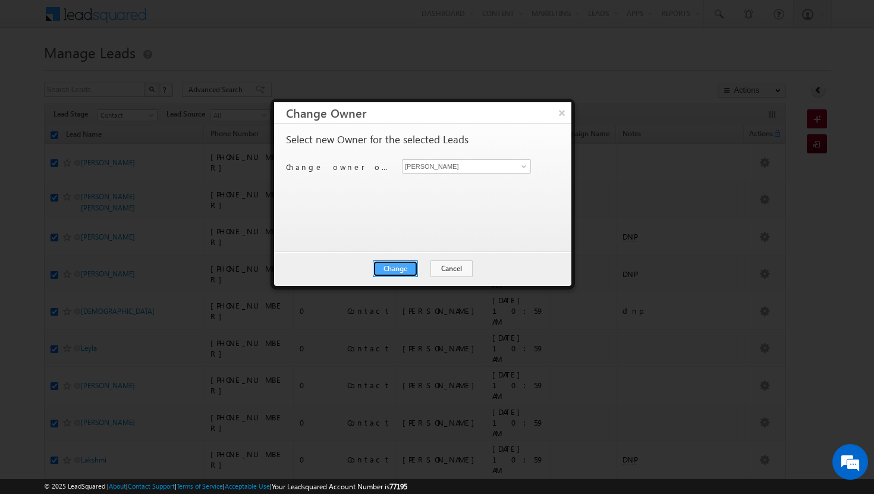
click at [392, 265] on button "Change" at bounding box center [395, 268] width 45 height 17
click at [417, 270] on button "Close" at bounding box center [424, 268] width 38 height 17
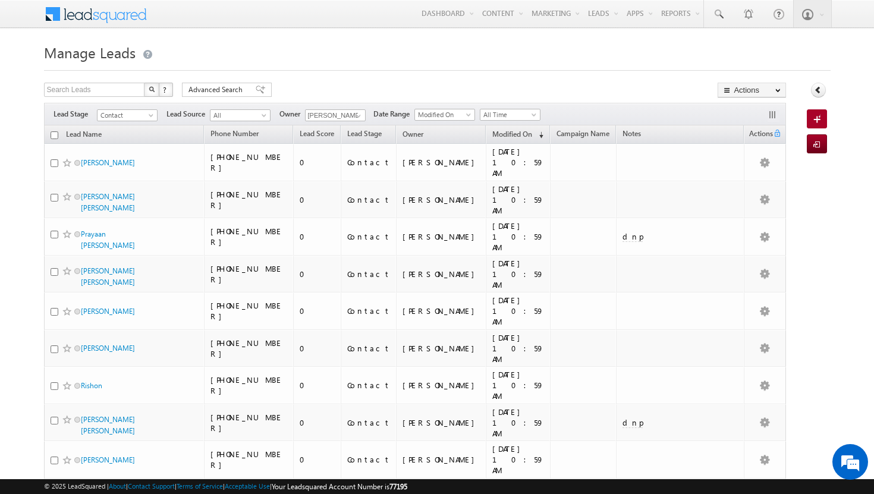
click at [54, 134] on input "checkbox" at bounding box center [55, 135] width 8 height 8
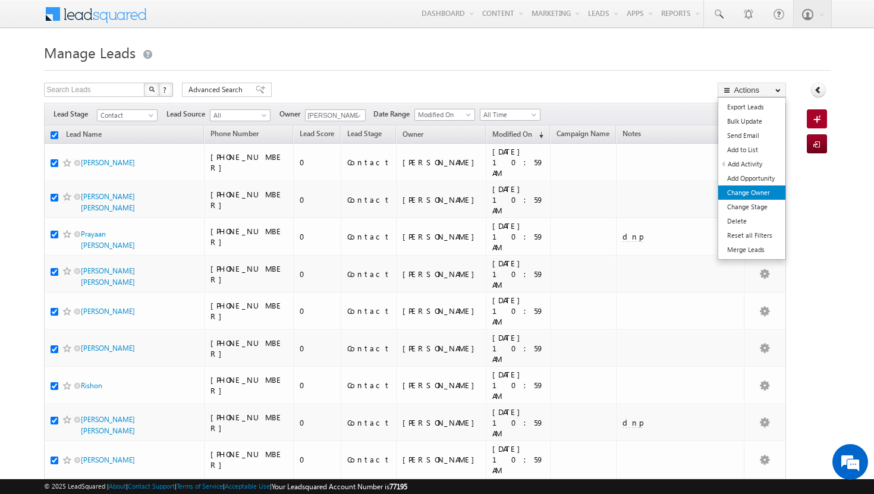
click at [754, 191] on link "Change Owner" at bounding box center [751, 192] width 67 height 14
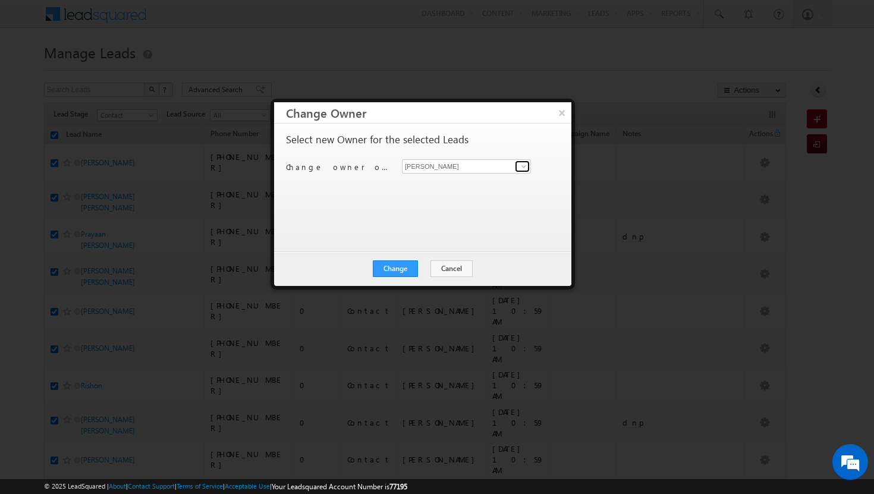
click at [524, 165] on span at bounding box center [524, 167] width 10 height 10
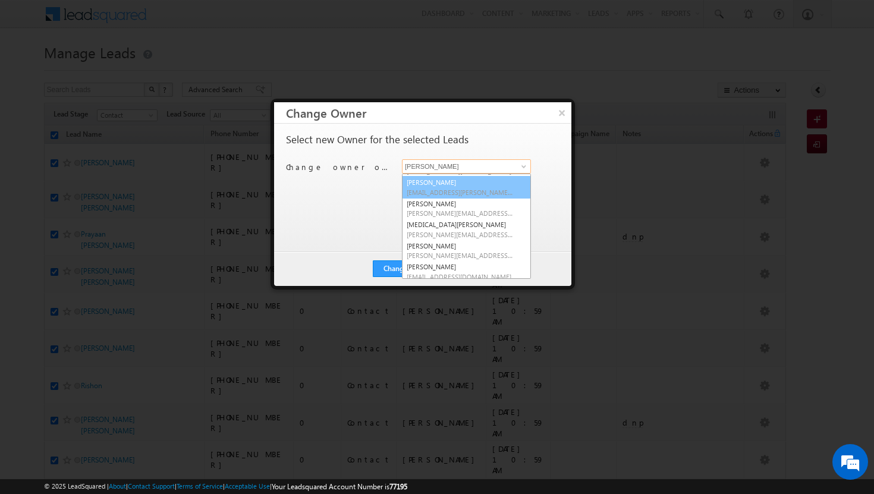
scroll to position [107, 0]
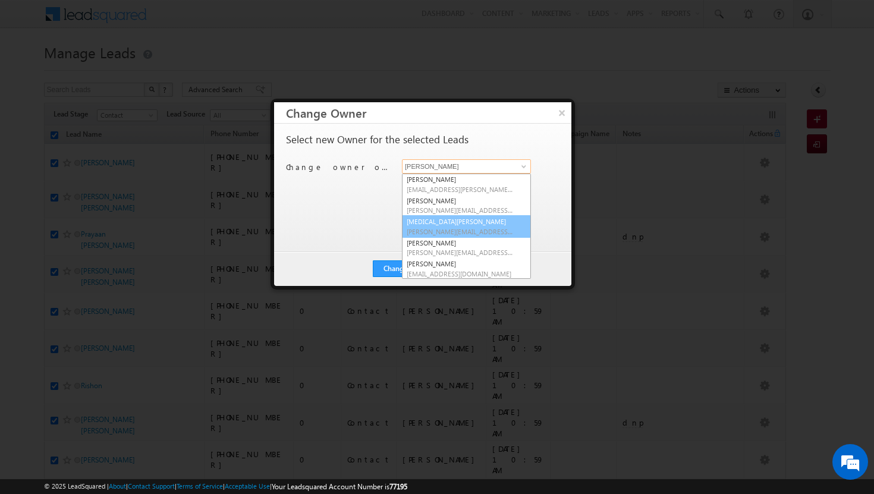
click at [486, 215] on link "[MEDICAL_DATA][PERSON_NAME] [MEDICAL_DATA][PERSON_NAME][EMAIL_ADDRESS][DOMAIN_N…" at bounding box center [466, 226] width 129 height 23
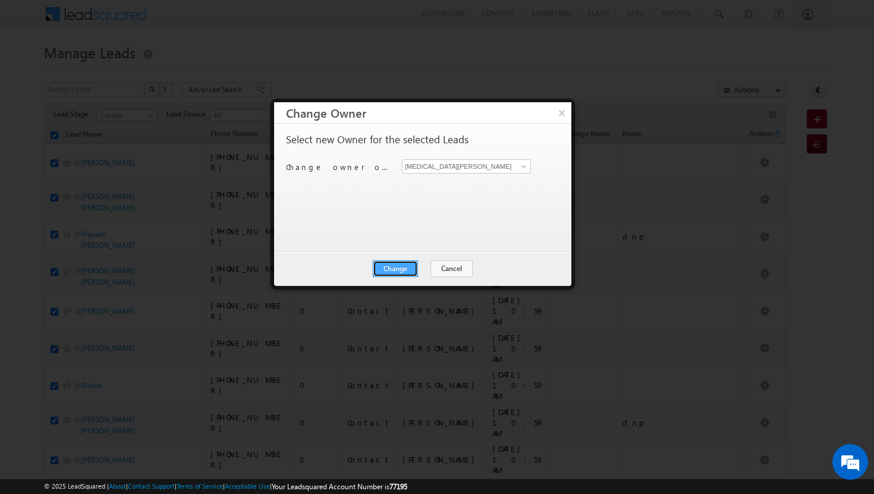
click at [407, 264] on button "Change" at bounding box center [395, 268] width 45 height 17
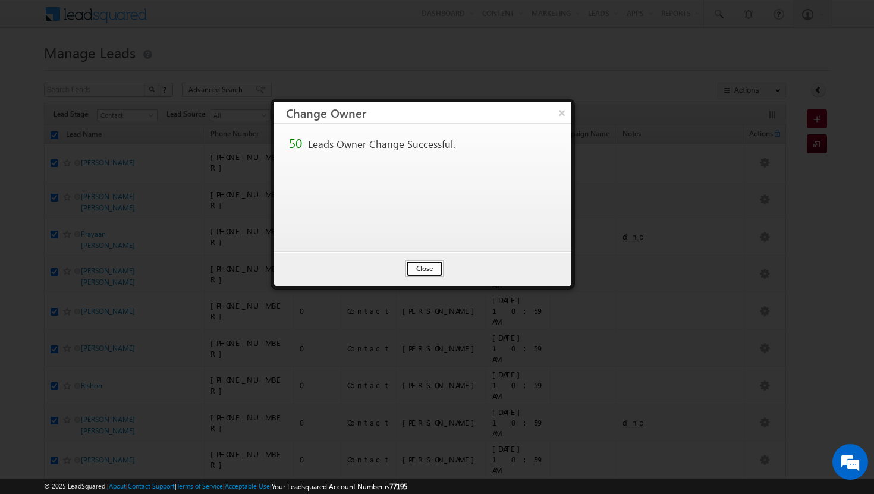
click at [424, 267] on button "Close" at bounding box center [424, 268] width 38 height 17
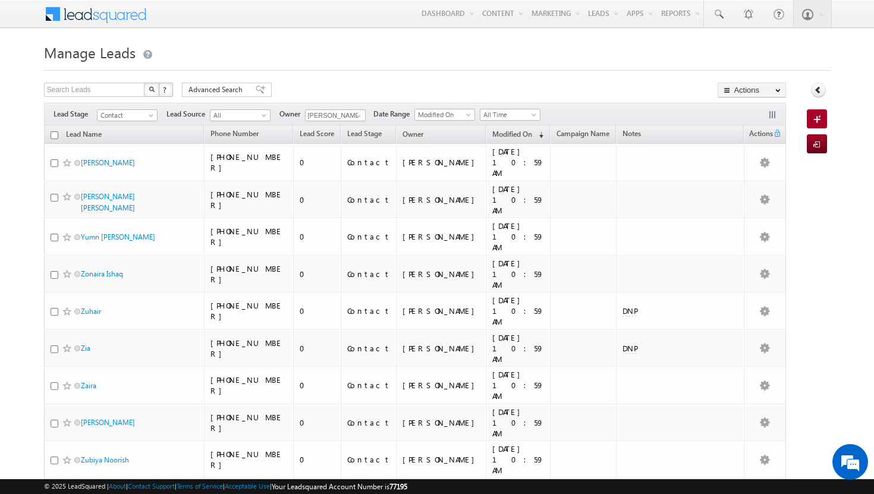
click at [54, 136] on input "checkbox" at bounding box center [55, 135] width 8 height 8
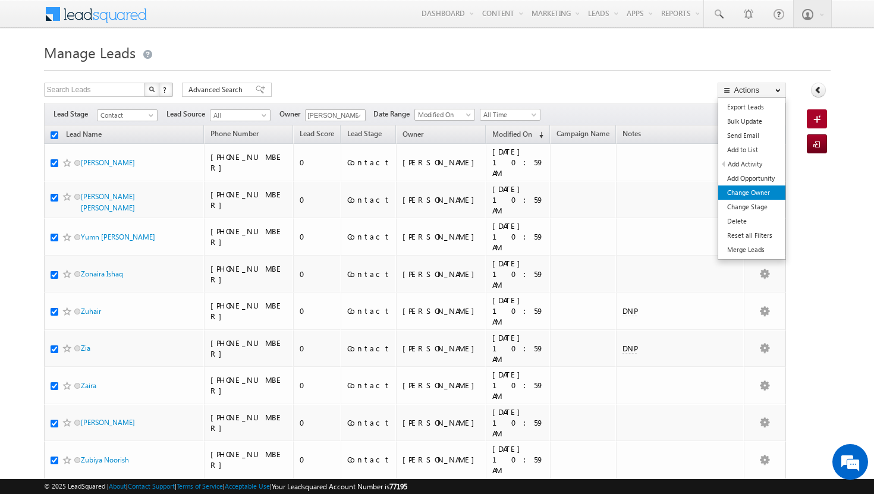
click at [752, 193] on link "Change Owner" at bounding box center [751, 192] width 67 height 14
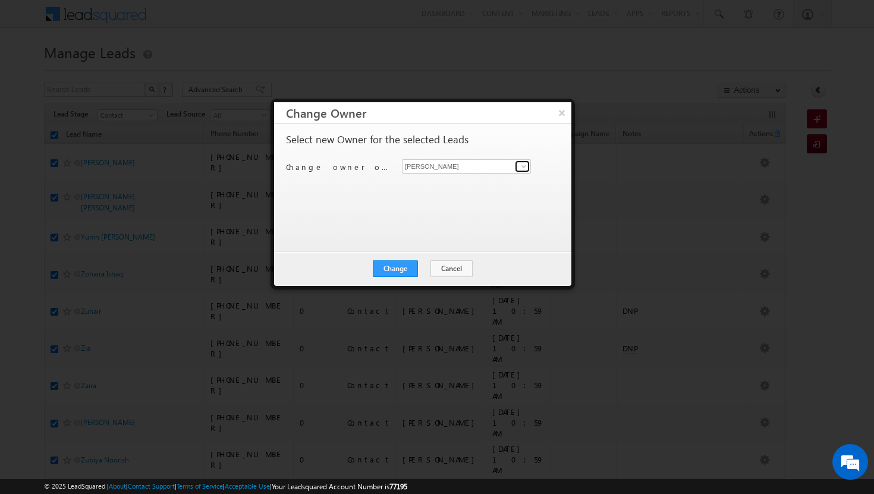
click at [522, 170] on span at bounding box center [524, 167] width 10 height 10
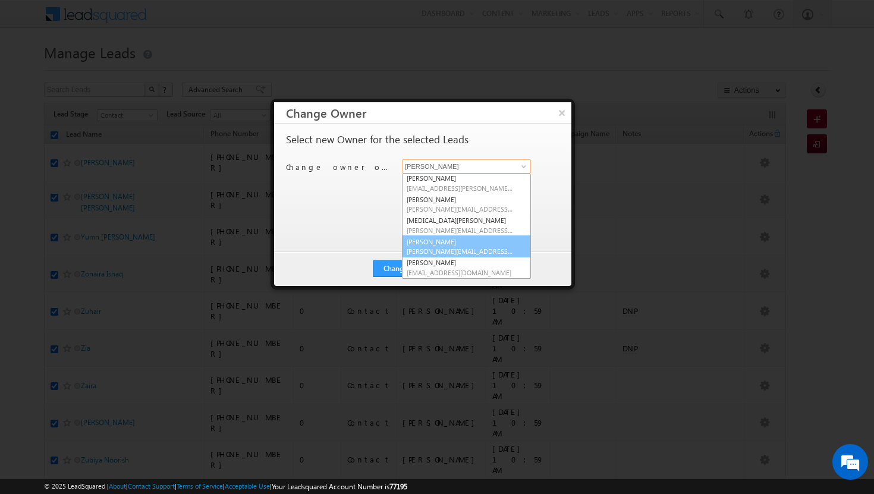
click at [478, 247] on span "[PERSON_NAME][EMAIL_ADDRESS][DOMAIN_NAME]" at bounding box center [460, 251] width 107 height 9
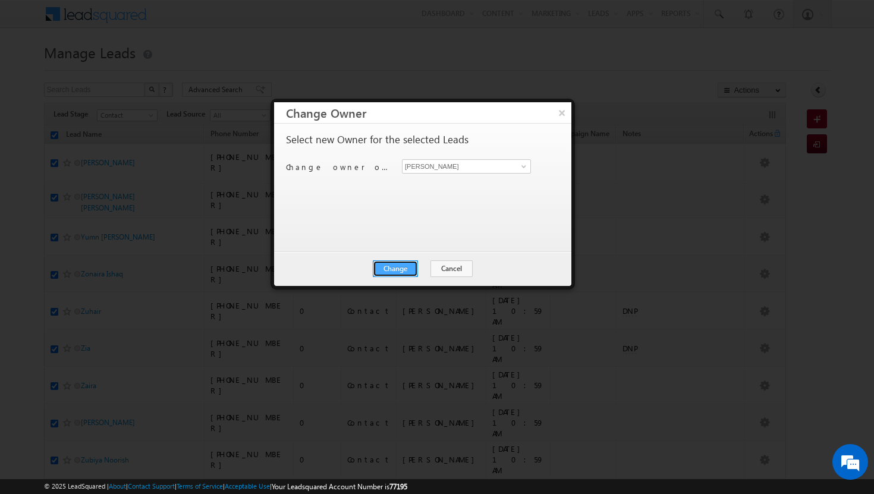
click at [410, 267] on button "Change" at bounding box center [395, 268] width 45 height 17
click at [433, 270] on button "Close" at bounding box center [424, 268] width 38 height 17
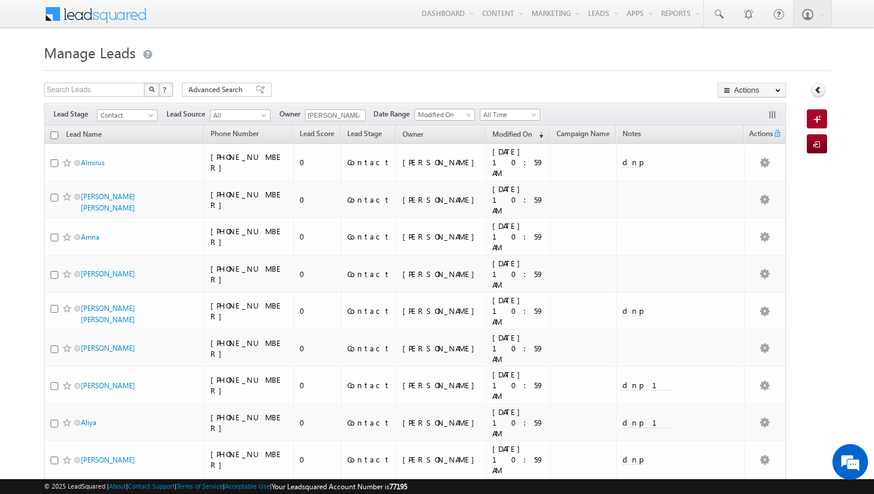
click at [55, 136] on input "checkbox" at bounding box center [55, 135] width 8 height 8
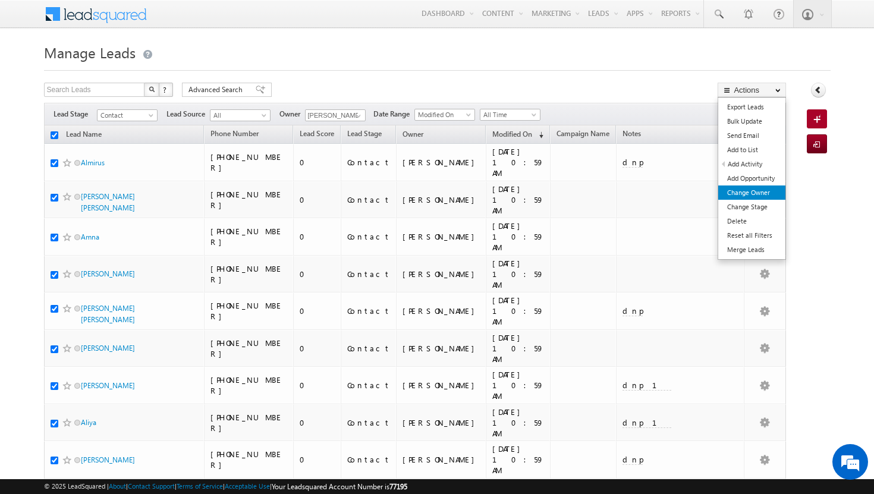
click at [750, 193] on link "Change Owner" at bounding box center [751, 192] width 67 height 14
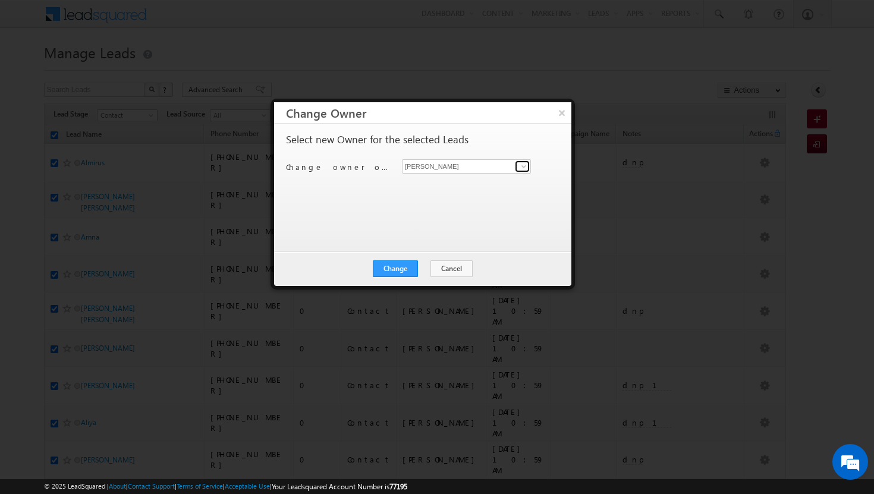
click at [525, 163] on span at bounding box center [524, 167] width 10 height 10
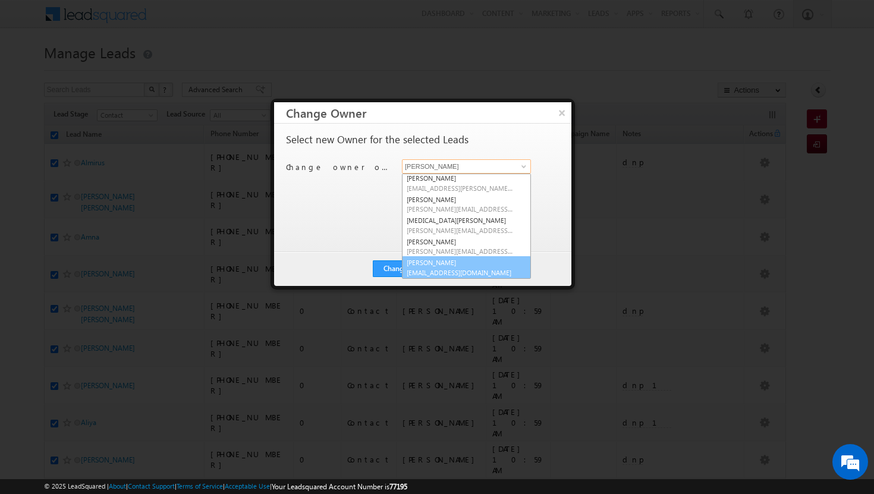
scroll to position [108, 0]
click at [469, 264] on link "[PERSON_NAME] [PERSON_NAME][EMAIL_ADDRESS][DOMAIN_NAME]" at bounding box center [466, 267] width 129 height 23
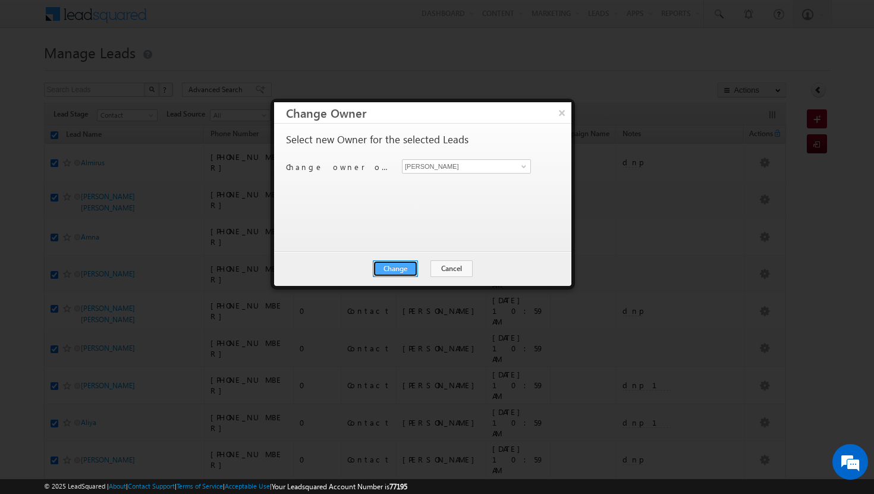
click at [408, 265] on button "Change" at bounding box center [395, 268] width 45 height 17
click at [425, 269] on button "Close" at bounding box center [424, 268] width 38 height 17
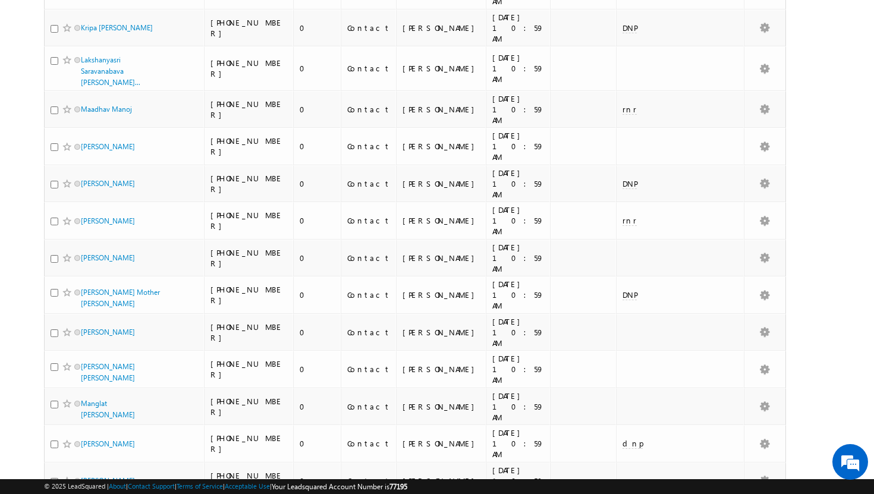
scroll to position [1142, 0]
